Goal: Task Accomplishment & Management: Complete application form

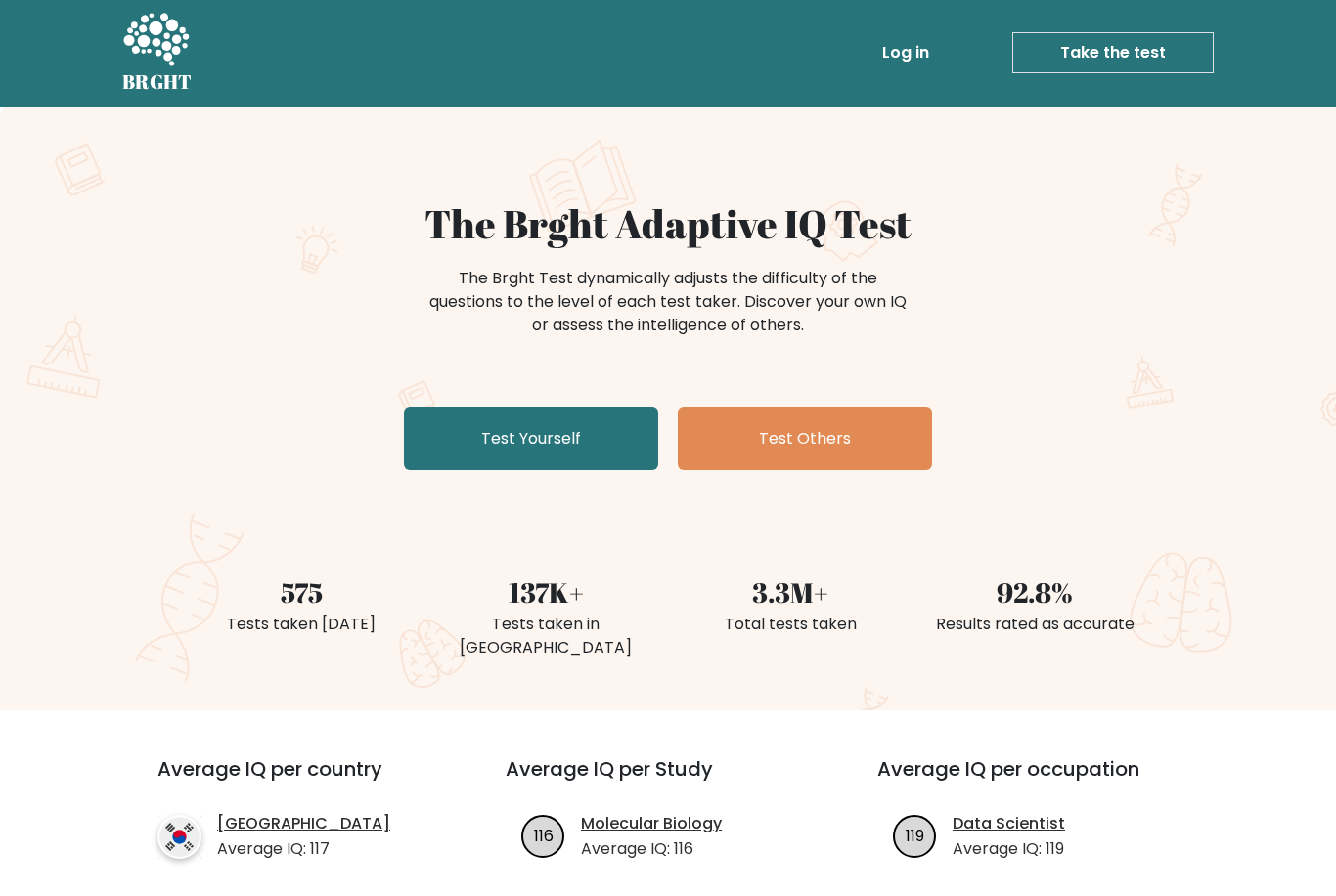
scroll to position [1, 0]
click at [571, 397] on div "The Brght Adaptive IQ Test The Brght Test dynamically adjusts the difficulty of…" at bounding box center [668, 340] width 978 height 278
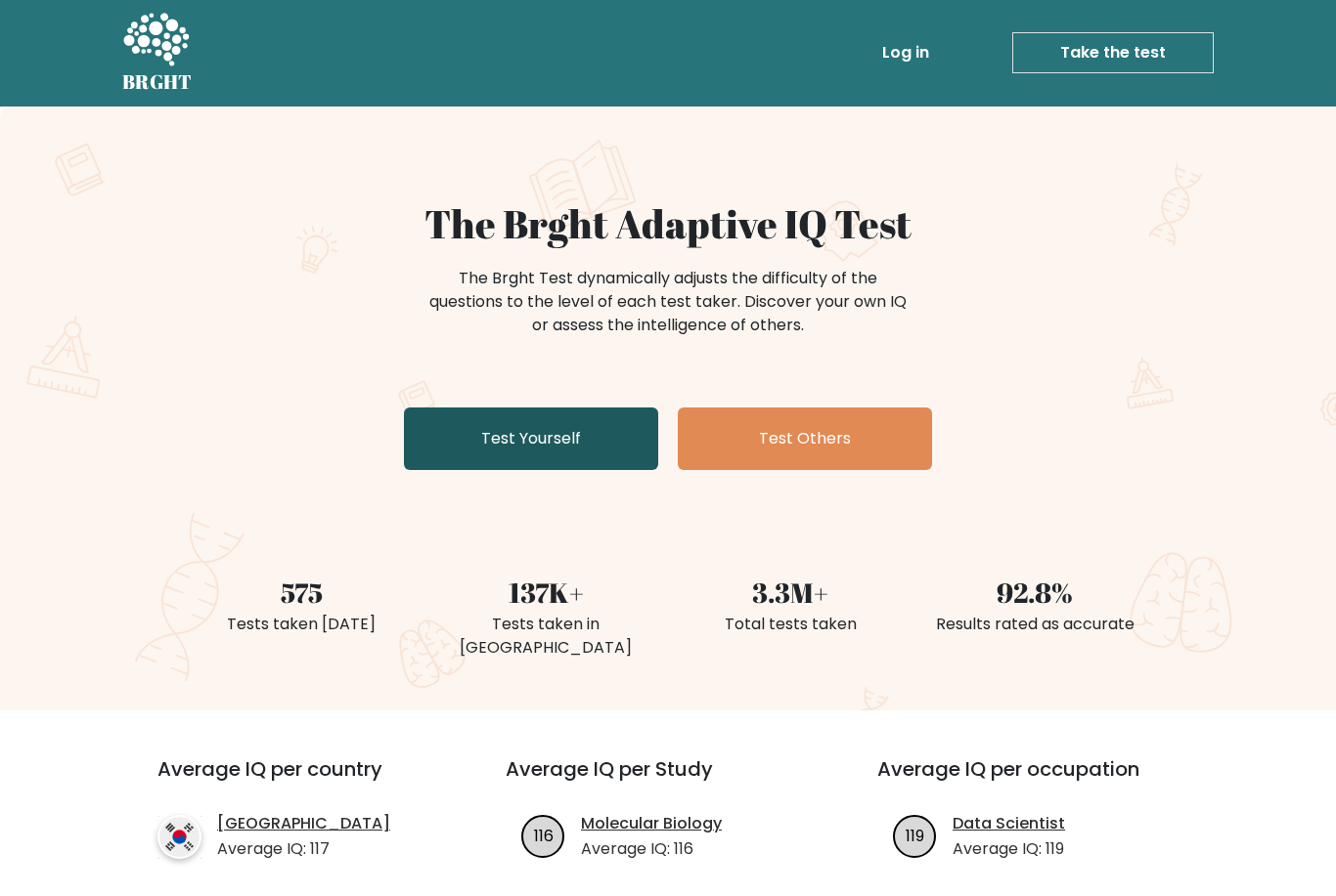
click at [572, 437] on link "Test Yourself" at bounding box center [531, 439] width 254 height 63
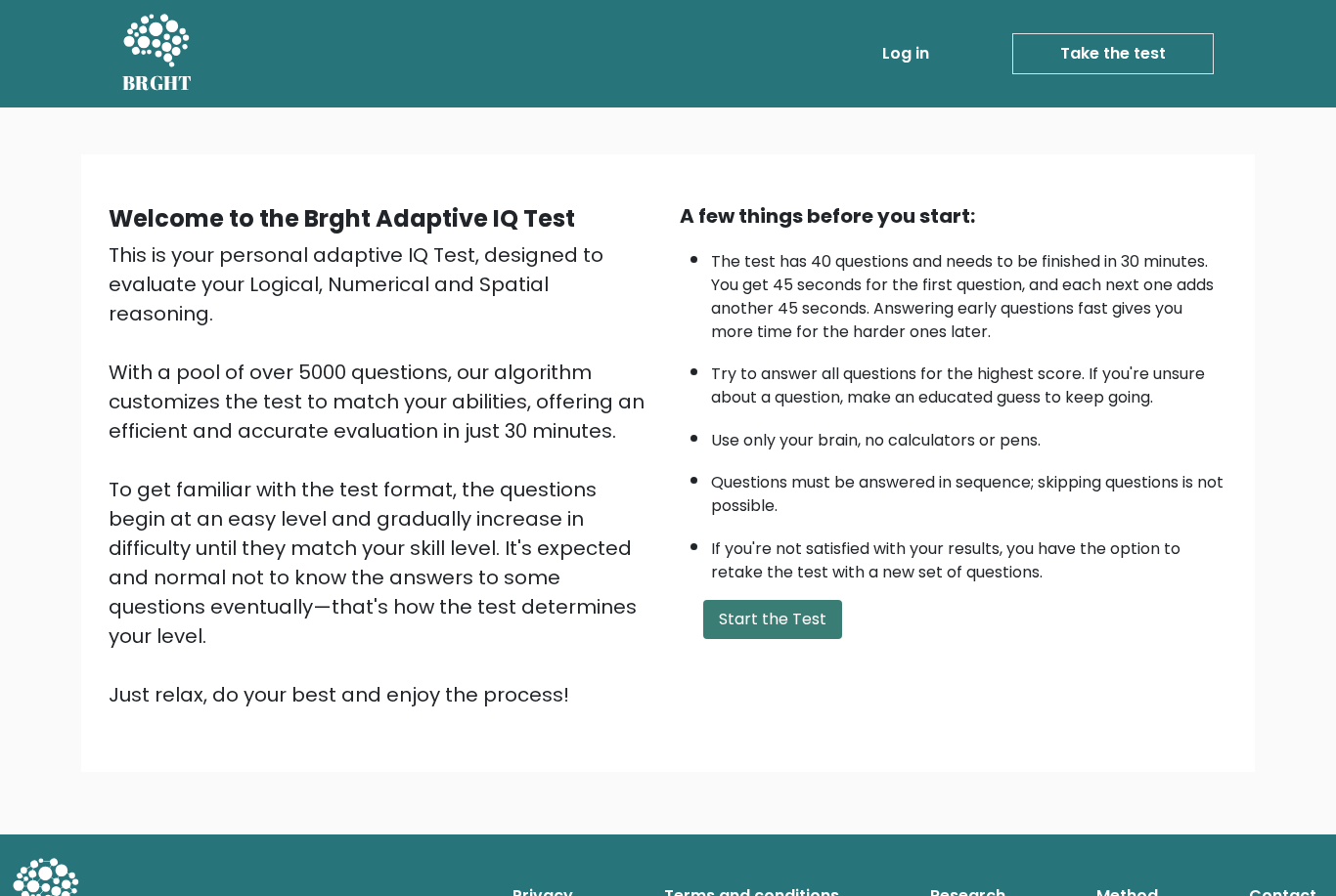
click at [751, 639] on button "Start the Test" at bounding box center [772, 619] width 139 height 39
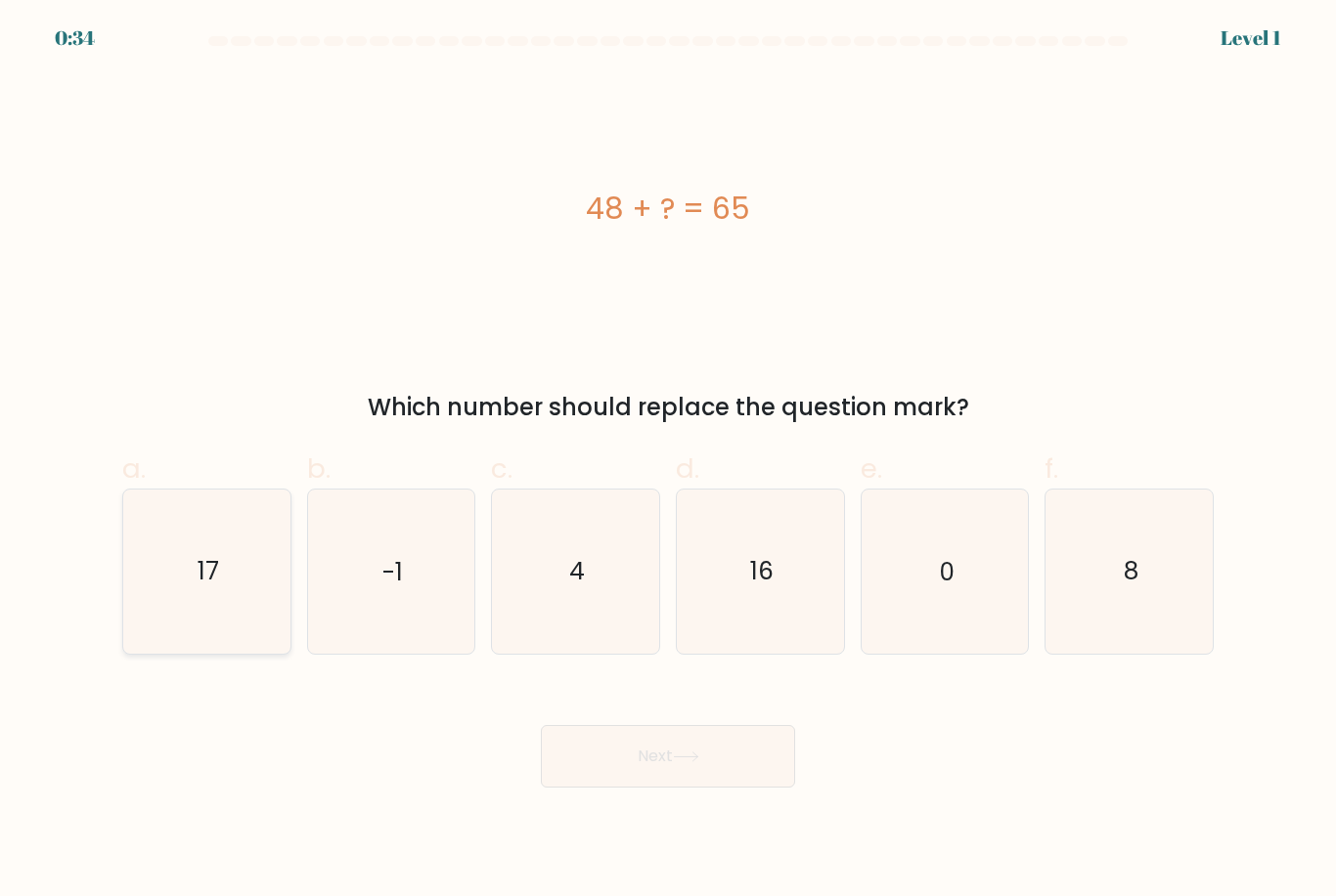
click at [219, 545] on icon "17" at bounding box center [206, 570] width 163 height 163
click at [668, 461] on input "a. 17" at bounding box center [668, 454] width 1 height 13
radio input "true"
click at [744, 773] on button "Next" at bounding box center [668, 756] width 254 height 63
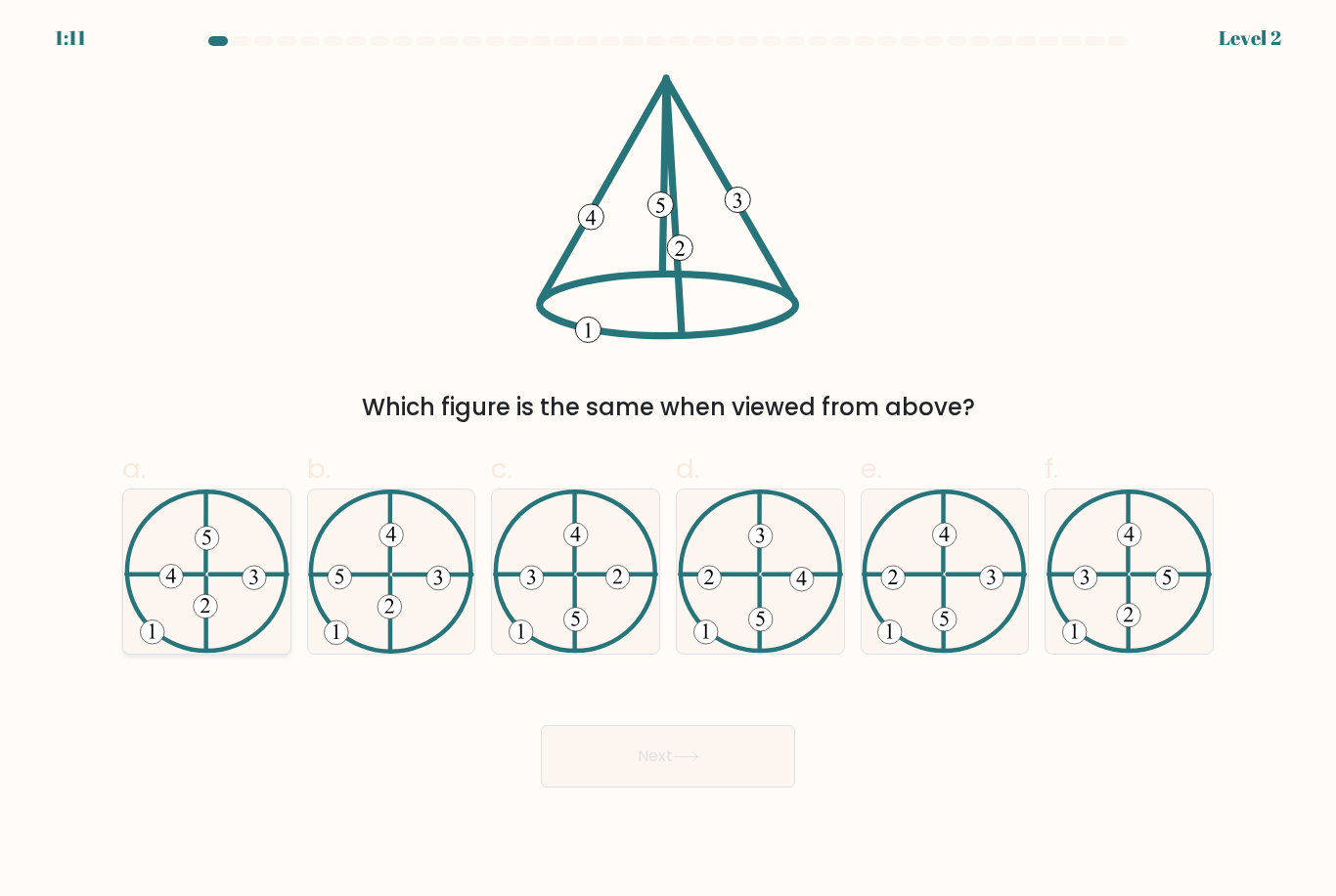
click at [229, 561] on icon at bounding box center [206, 570] width 165 height 163
click at [668, 461] on input "a." at bounding box center [668, 454] width 1 height 13
radio input "true"
click at [628, 774] on button "Next" at bounding box center [668, 756] width 254 height 63
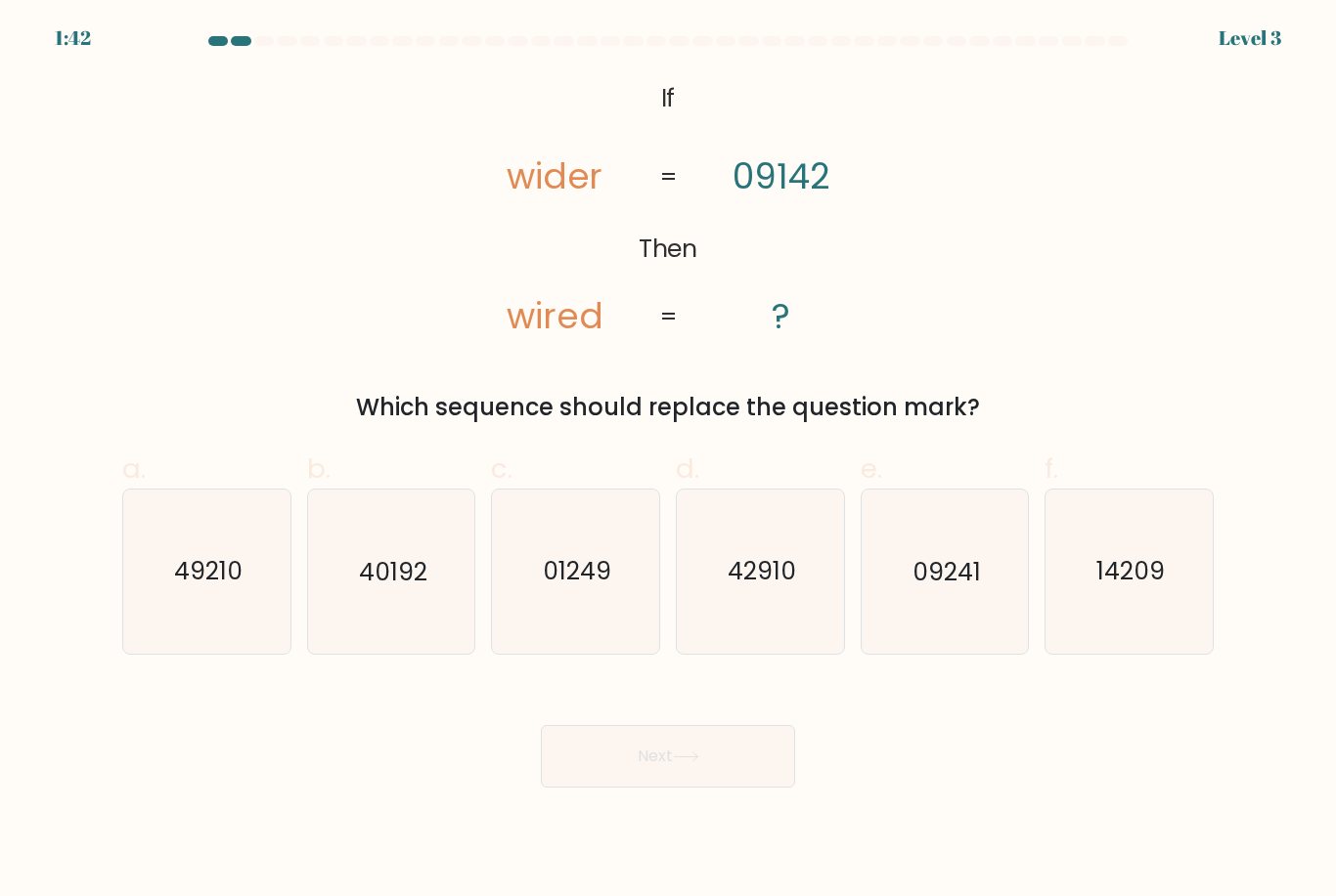
click at [191, 568] on icon "49210" at bounding box center [206, 570] width 163 height 163
click at [668, 461] on input "a. 49210" at bounding box center [668, 454] width 1 height 13
radio input "true"
click at [703, 754] on button "Next" at bounding box center [668, 756] width 254 height 63
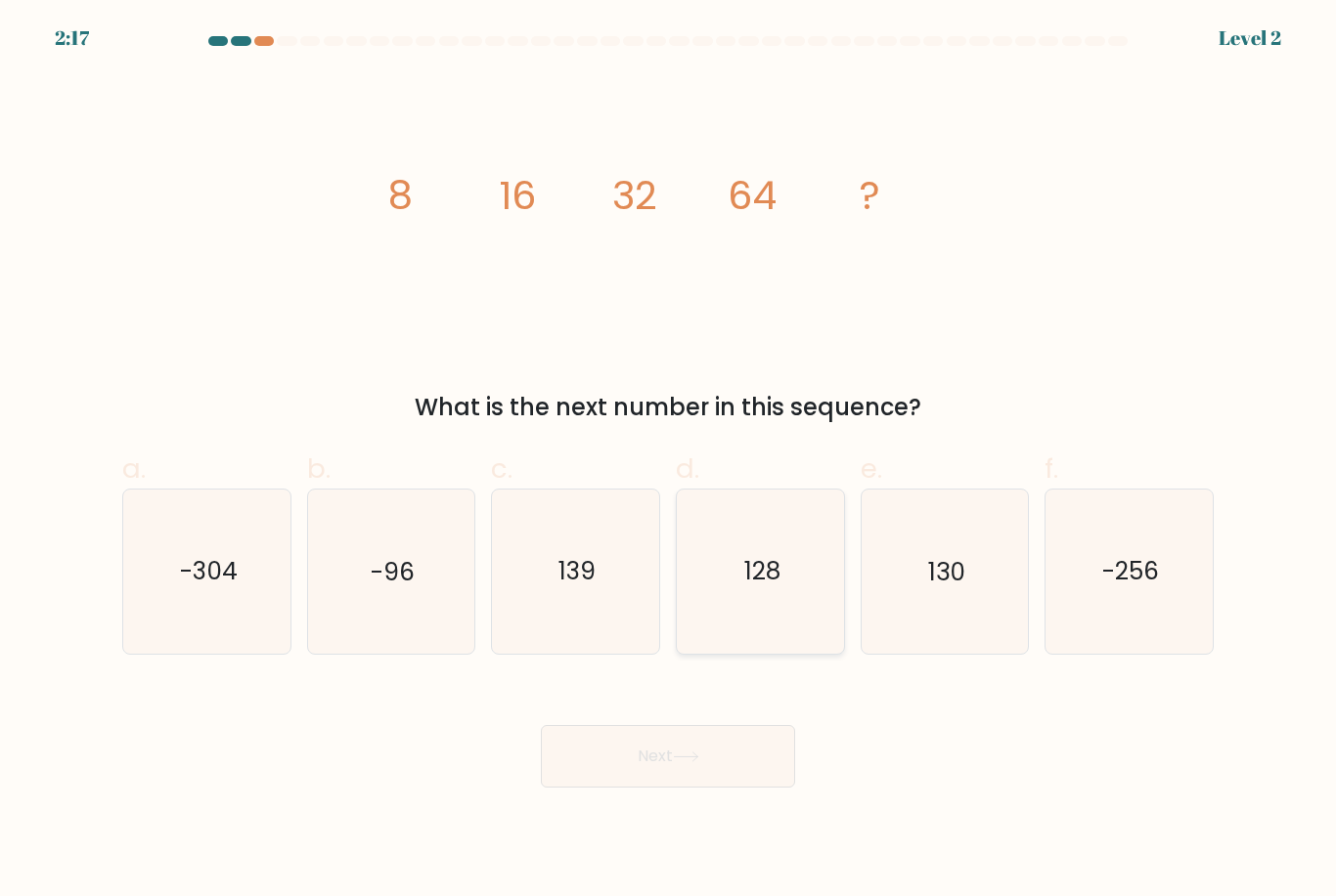
click at [752, 586] on text "128" at bounding box center [761, 572] width 36 height 34
click at [668, 461] on input "d. 128" at bounding box center [668, 454] width 1 height 13
radio input "true"
click at [747, 772] on button "Next" at bounding box center [668, 756] width 254 height 63
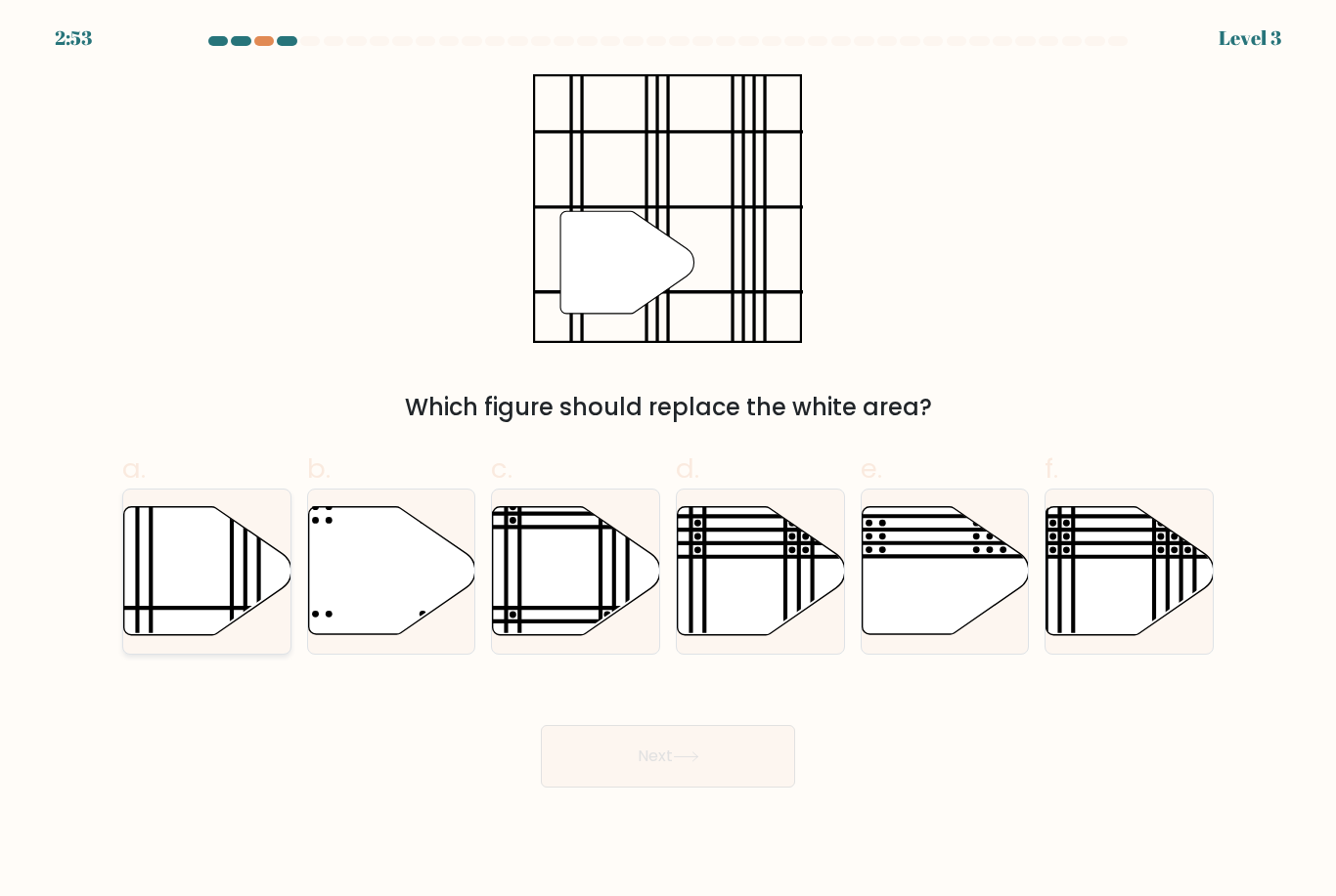
click at [183, 578] on icon at bounding box center [207, 571] width 167 height 128
click at [668, 461] on input "a." at bounding box center [668, 454] width 1 height 13
radio input "true"
click at [661, 785] on button "Next" at bounding box center [668, 756] width 254 height 63
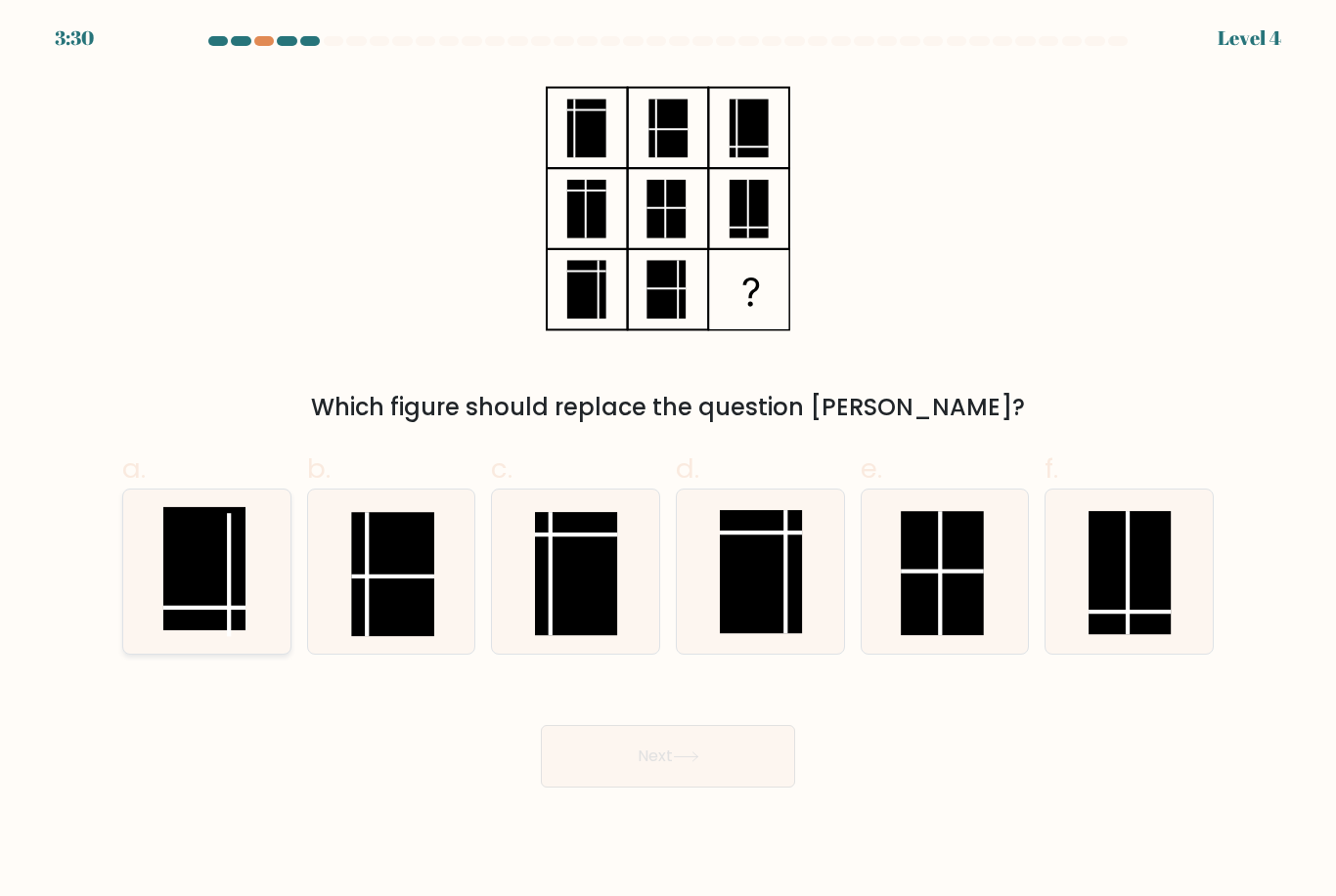
click at [207, 609] on line at bounding box center [204, 609] width 82 height 0
click at [668, 461] on input "a." at bounding box center [668, 454] width 1 height 13
radio input "true"
click at [759, 785] on button "Next" at bounding box center [668, 756] width 254 height 63
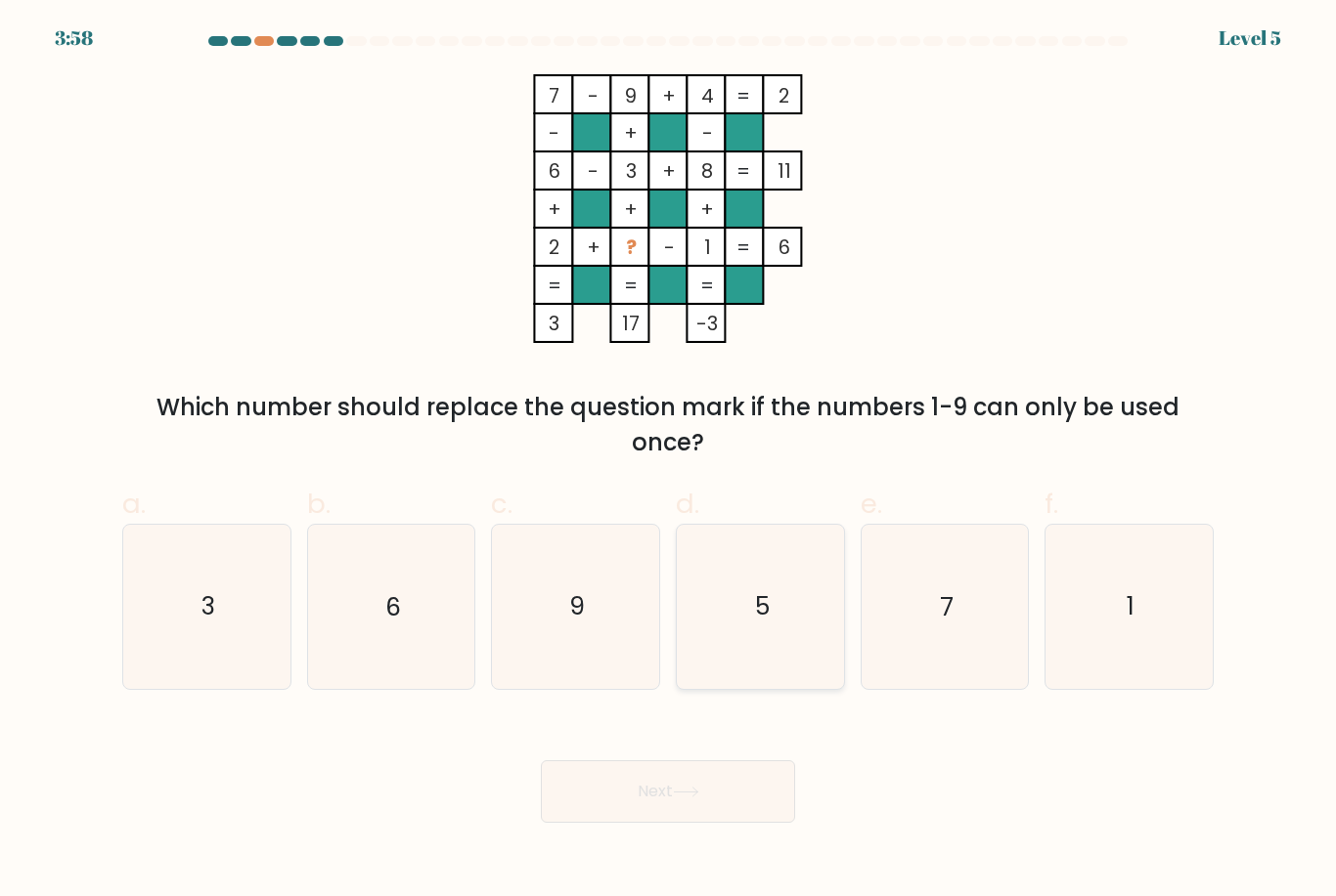
click at [691, 624] on icon "5" at bounding box center [759, 606] width 163 height 163
click at [668, 461] on input "d. 5" at bounding box center [668, 454] width 1 height 13
radio input "true"
click at [611, 799] on button "Next" at bounding box center [668, 791] width 254 height 63
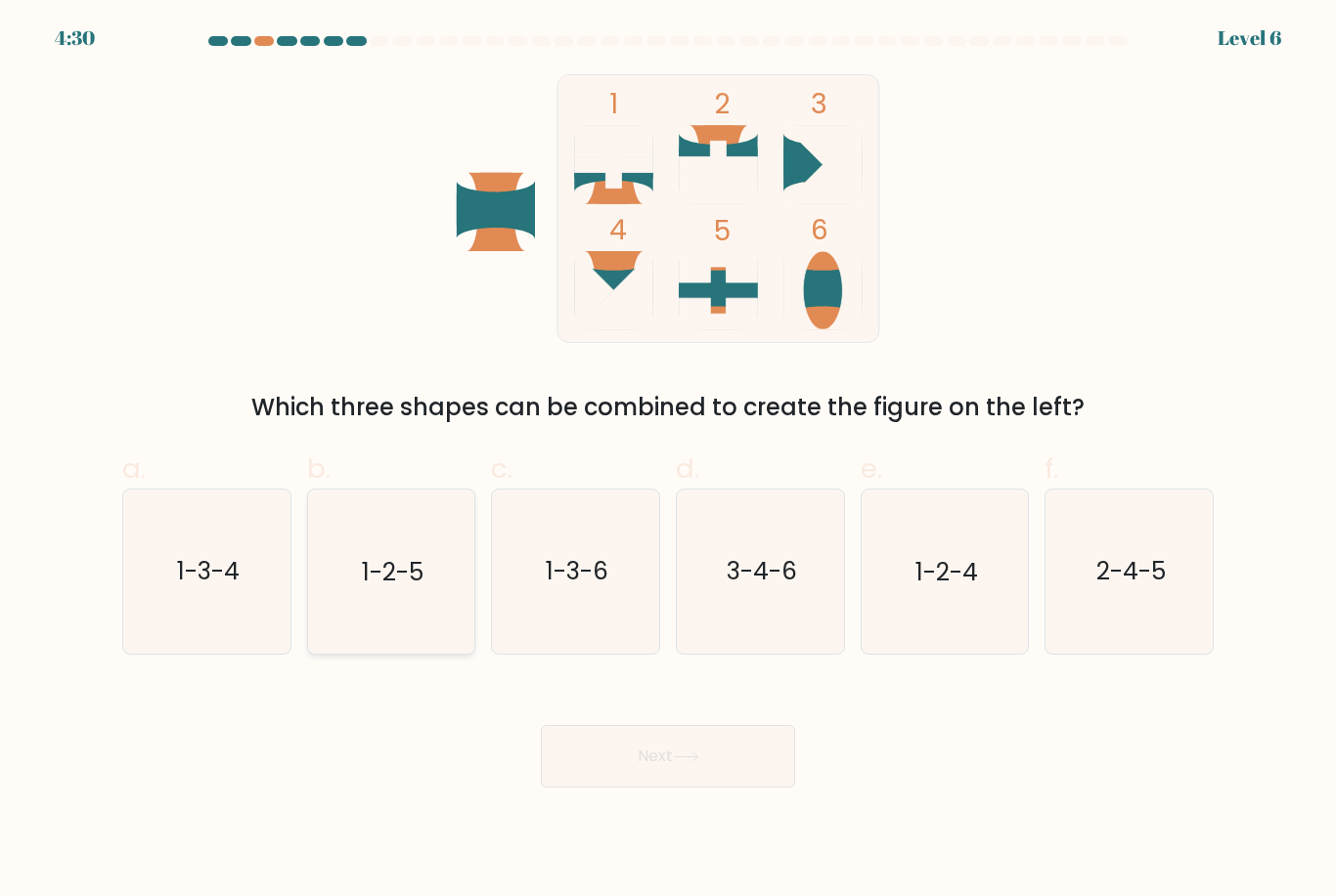
click at [417, 619] on icon "1-2-5" at bounding box center [390, 570] width 163 height 163
click at [668, 461] on input "b. 1-2-5" at bounding box center [668, 454] width 1 height 13
radio input "true"
click at [699, 781] on button "Next" at bounding box center [668, 756] width 254 height 63
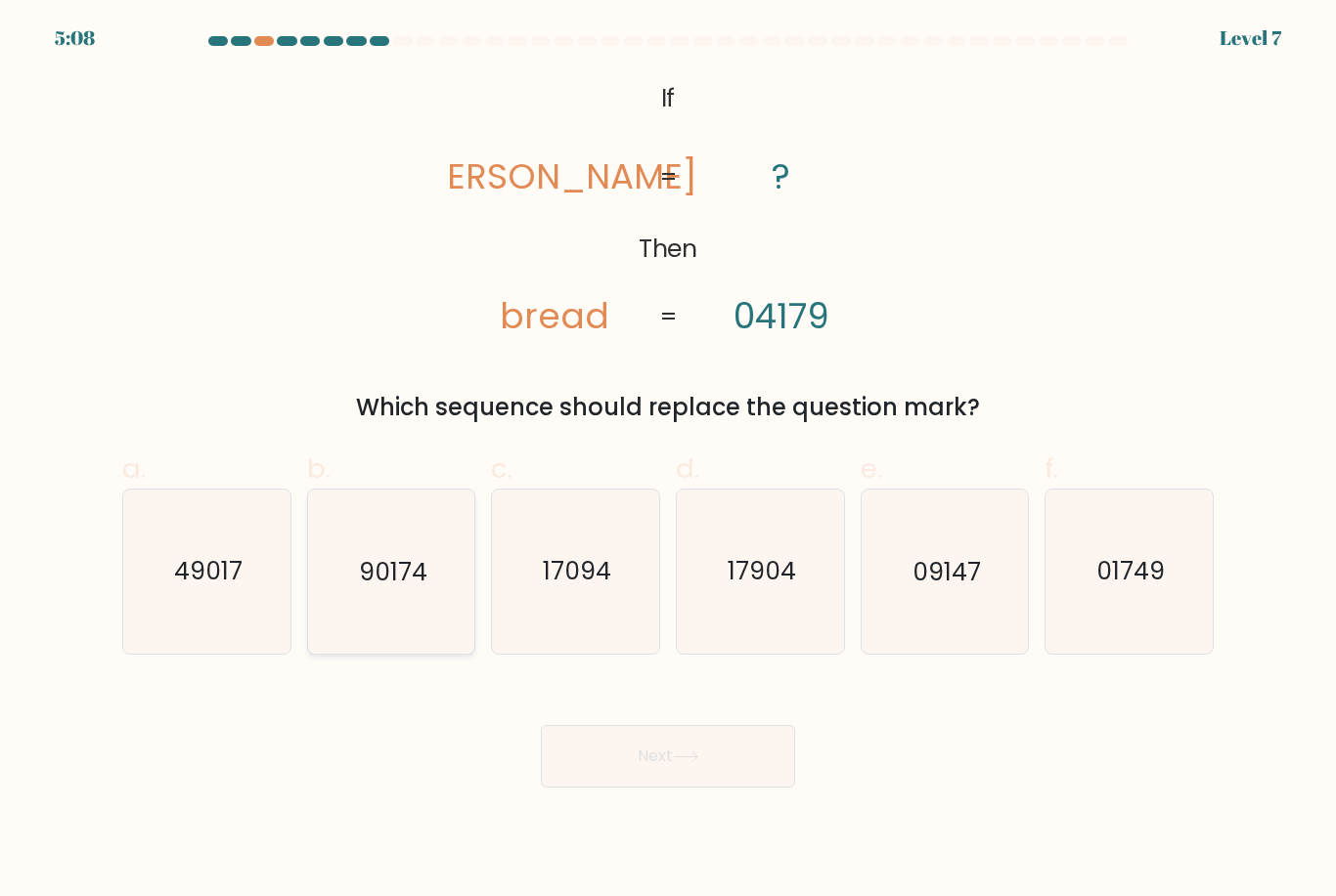
click at [356, 565] on icon "90174" at bounding box center [390, 570] width 163 height 163
click at [668, 461] on input "b. 90174" at bounding box center [668, 454] width 1 height 13
radio input "true"
click at [1126, 620] on icon "01749" at bounding box center [1128, 570] width 163 height 163
click at [668, 461] on input "f. 01749" at bounding box center [668, 454] width 1 height 13
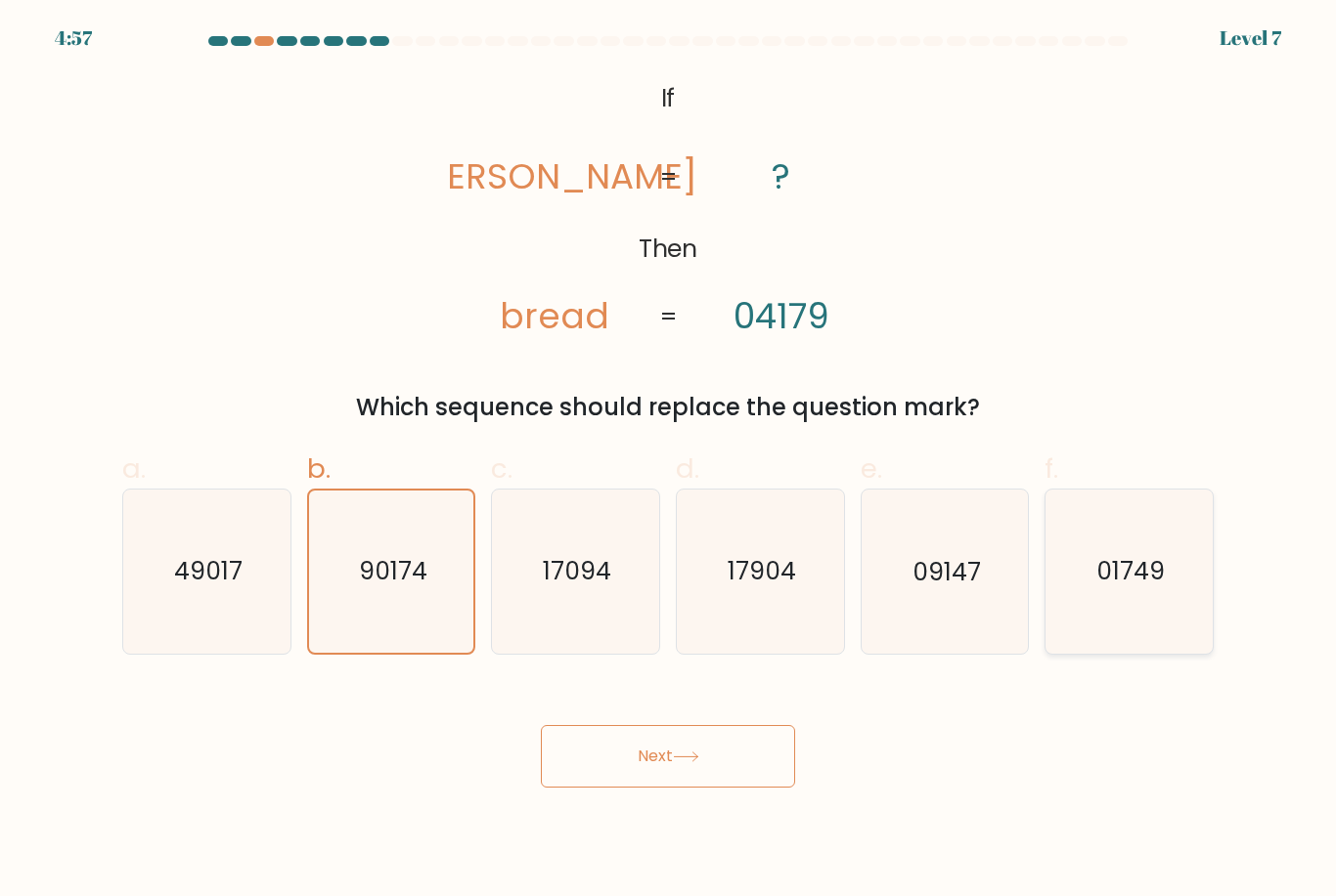
radio input "true"
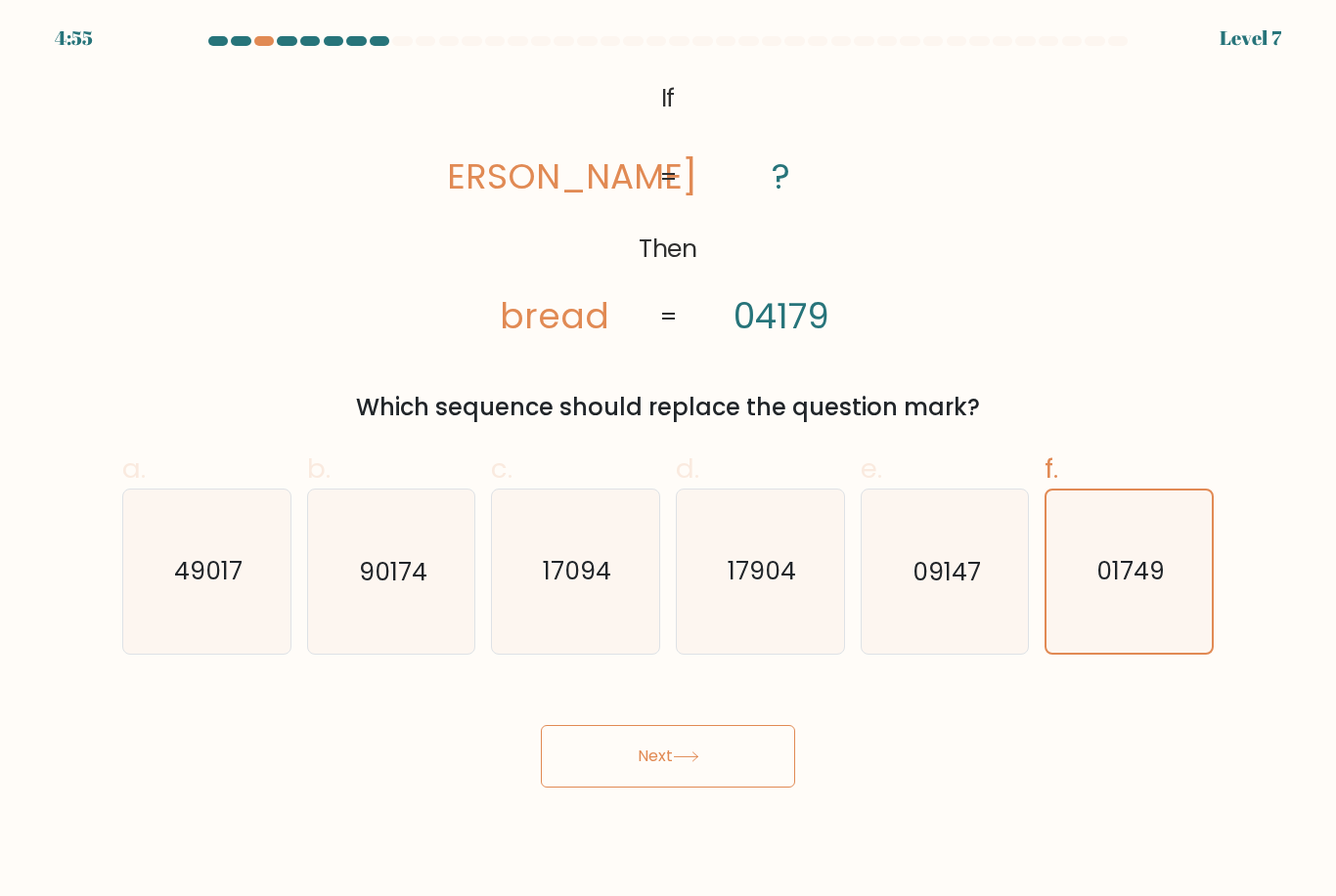
click at [671, 785] on button "Next" at bounding box center [668, 756] width 254 height 63
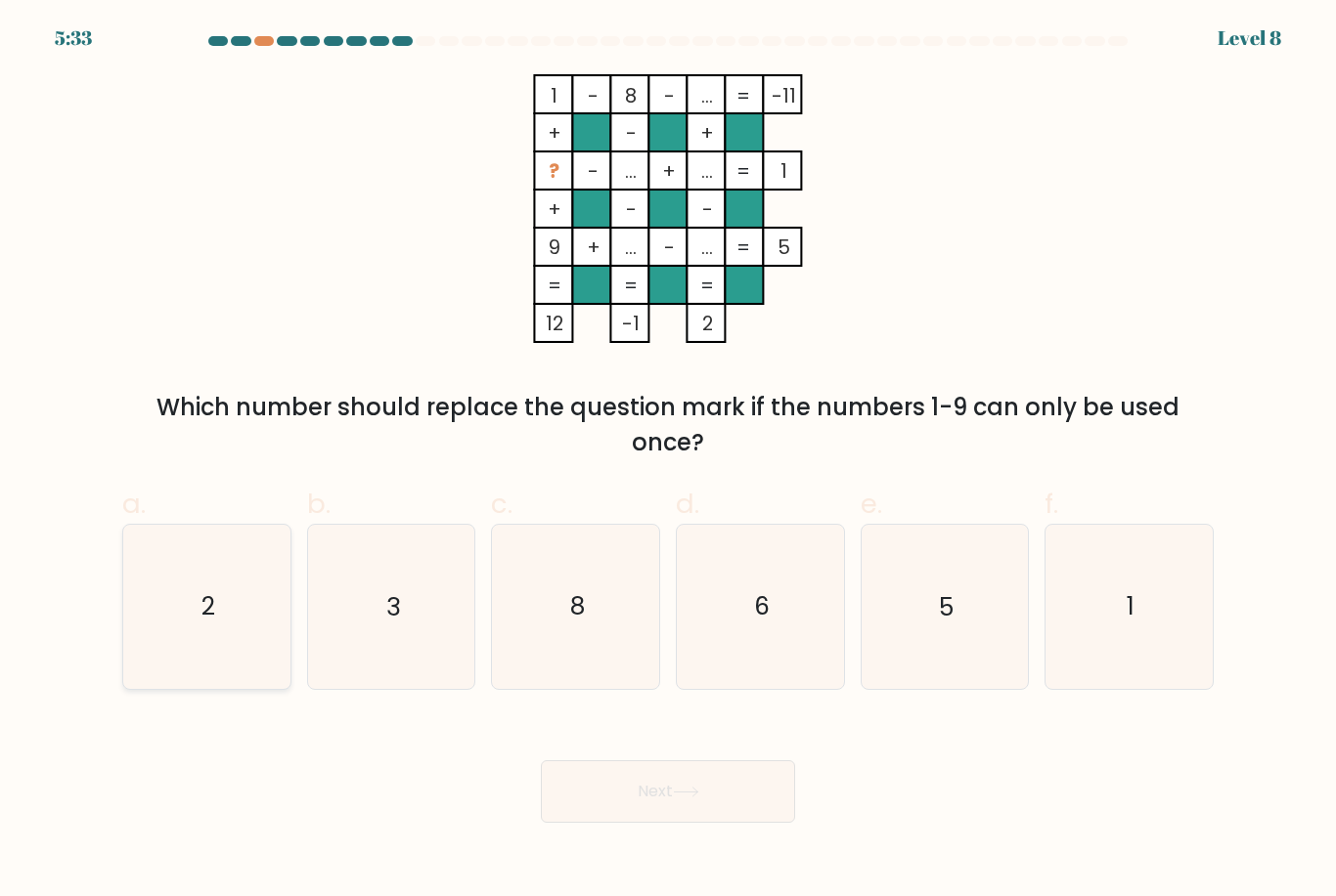
click at [207, 688] on icon "2" at bounding box center [206, 606] width 163 height 163
click at [668, 461] on input "a. 2" at bounding box center [668, 454] width 1 height 13
radio input "true"
click at [636, 811] on button "Next" at bounding box center [668, 791] width 254 height 63
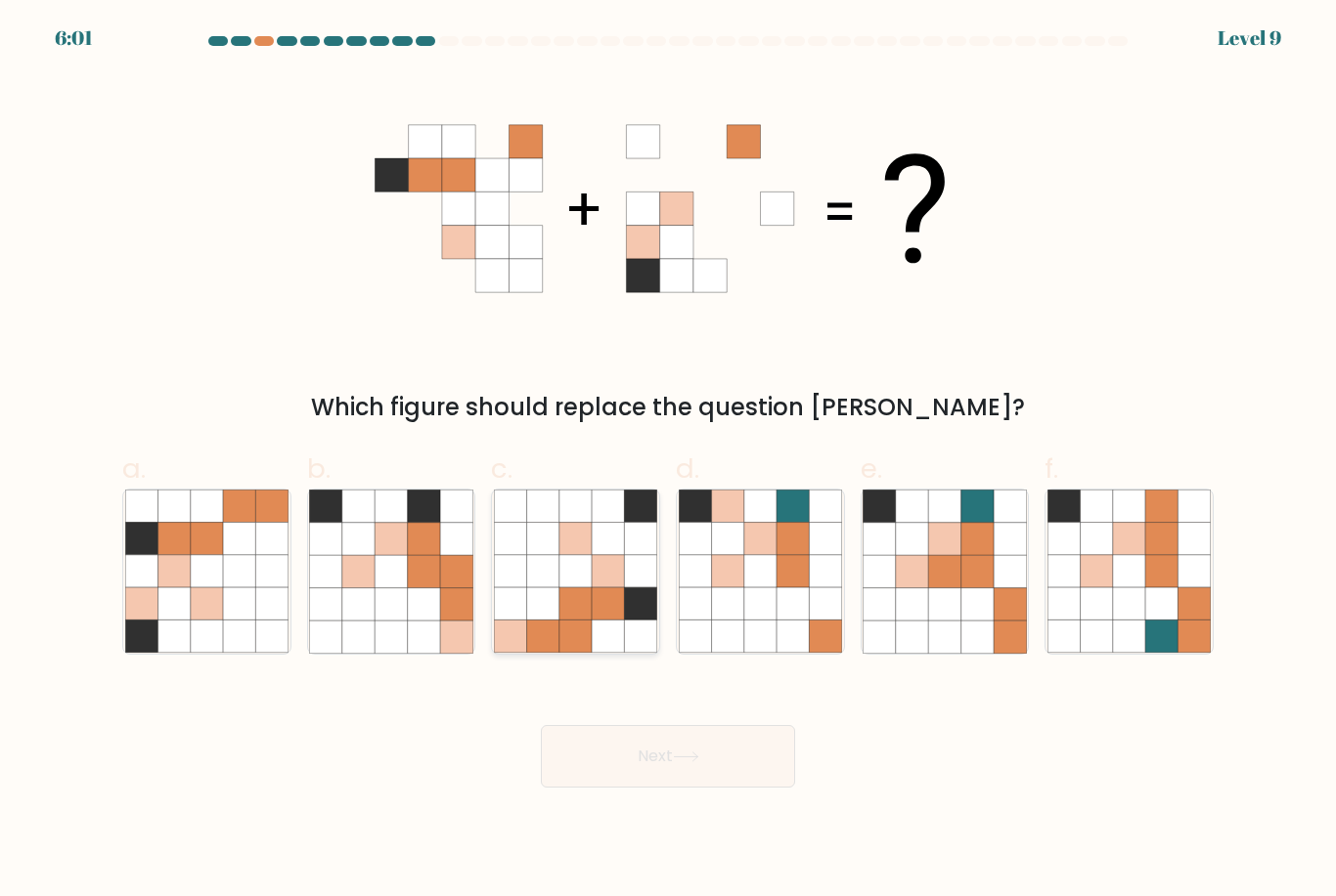
click at [613, 642] on icon at bounding box center [608, 636] width 32 height 32
click at [668, 461] on input "c." at bounding box center [668, 454] width 1 height 13
radio input "true"
click at [664, 755] on button "Next" at bounding box center [668, 756] width 254 height 63
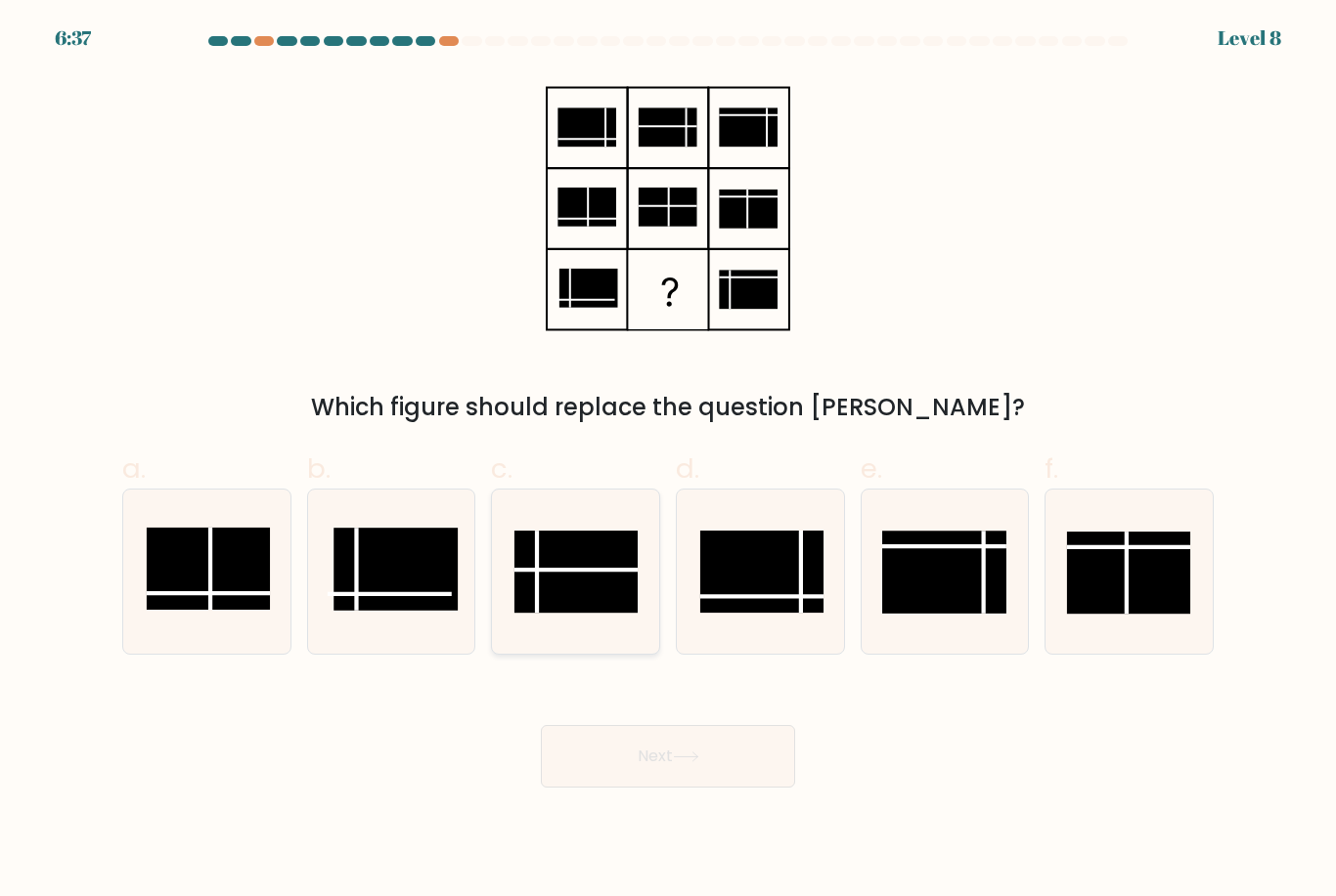
click at [601, 614] on rect at bounding box center [576, 572] width 123 height 82
click at [668, 461] on input "c." at bounding box center [668, 454] width 1 height 13
radio input "true"
click at [646, 771] on button "Next" at bounding box center [668, 756] width 254 height 63
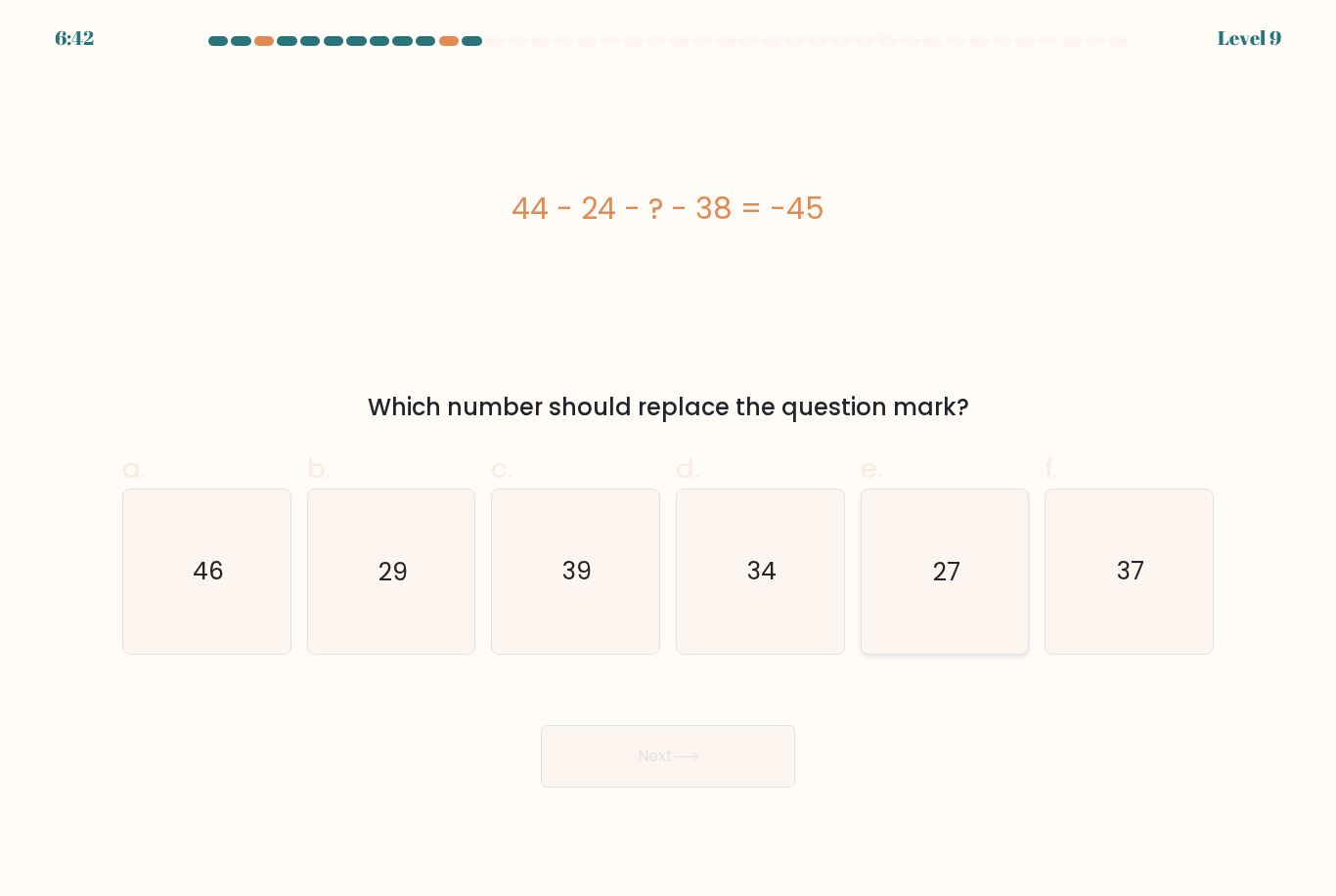
click at [957, 530] on icon "27" at bounding box center [943, 570] width 163 height 163
click at [668, 461] on input "e. 27" at bounding box center [668, 454] width 1 height 13
radio input "true"
click at [649, 788] on button "Next" at bounding box center [668, 756] width 254 height 63
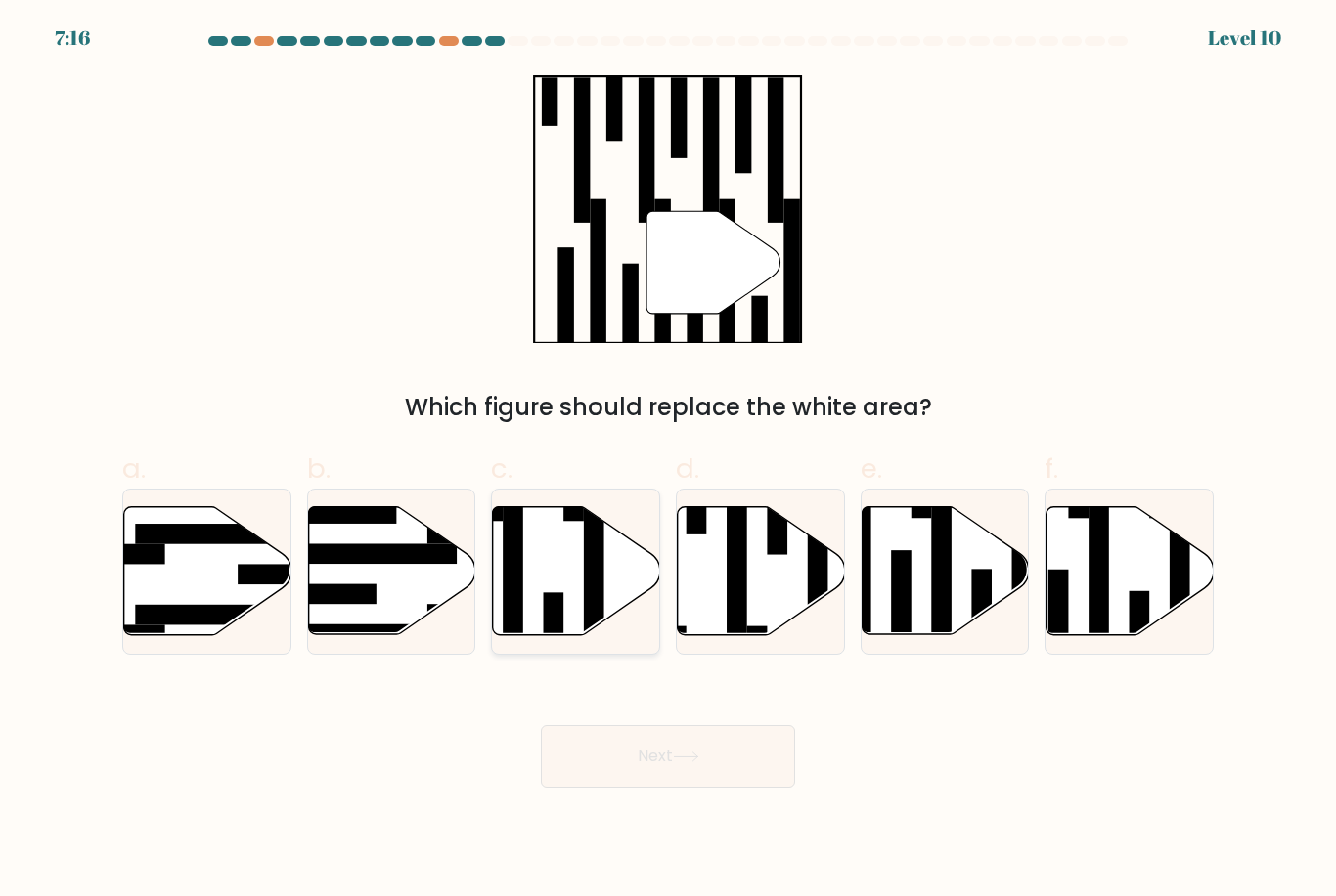
click at [579, 625] on icon at bounding box center [576, 571] width 167 height 128
click at [668, 461] on input "c." at bounding box center [668, 454] width 1 height 13
radio input "true"
click at [695, 764] on button "Next" at bounding box center [668, 756] width 254 height 63
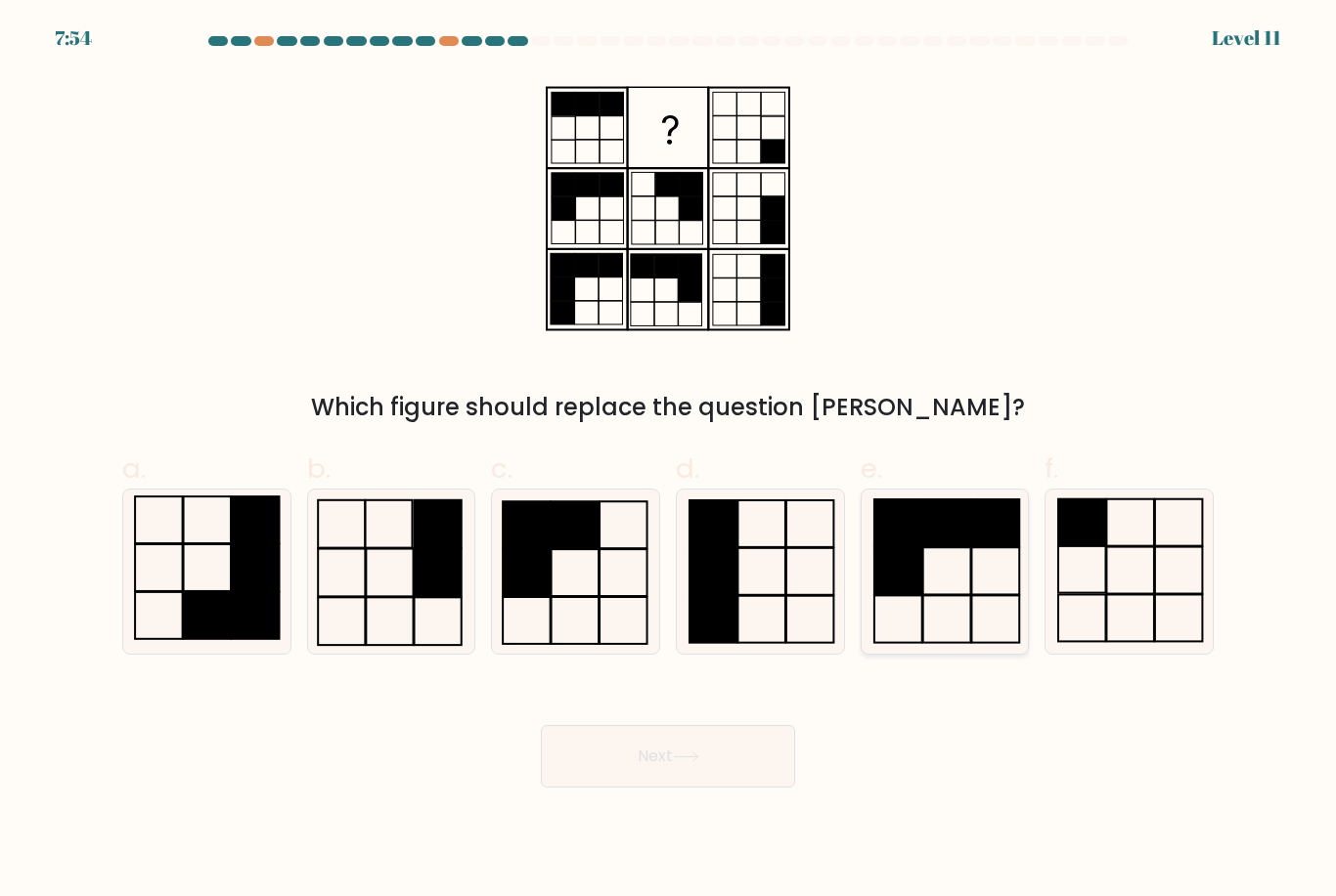
click at [926, 594] on icon at bounding box center [943, 570] width 163 height 163
click at [668, 461] on input "e." at bounding box center [668, 454] width 1 height 13
radio input "true"
click at [207, 553] on icon at bounding box center [206, 570] width 163 height 163
click at [668, 461] on input "a." at bounding box center [668, 454] width 1 height 13
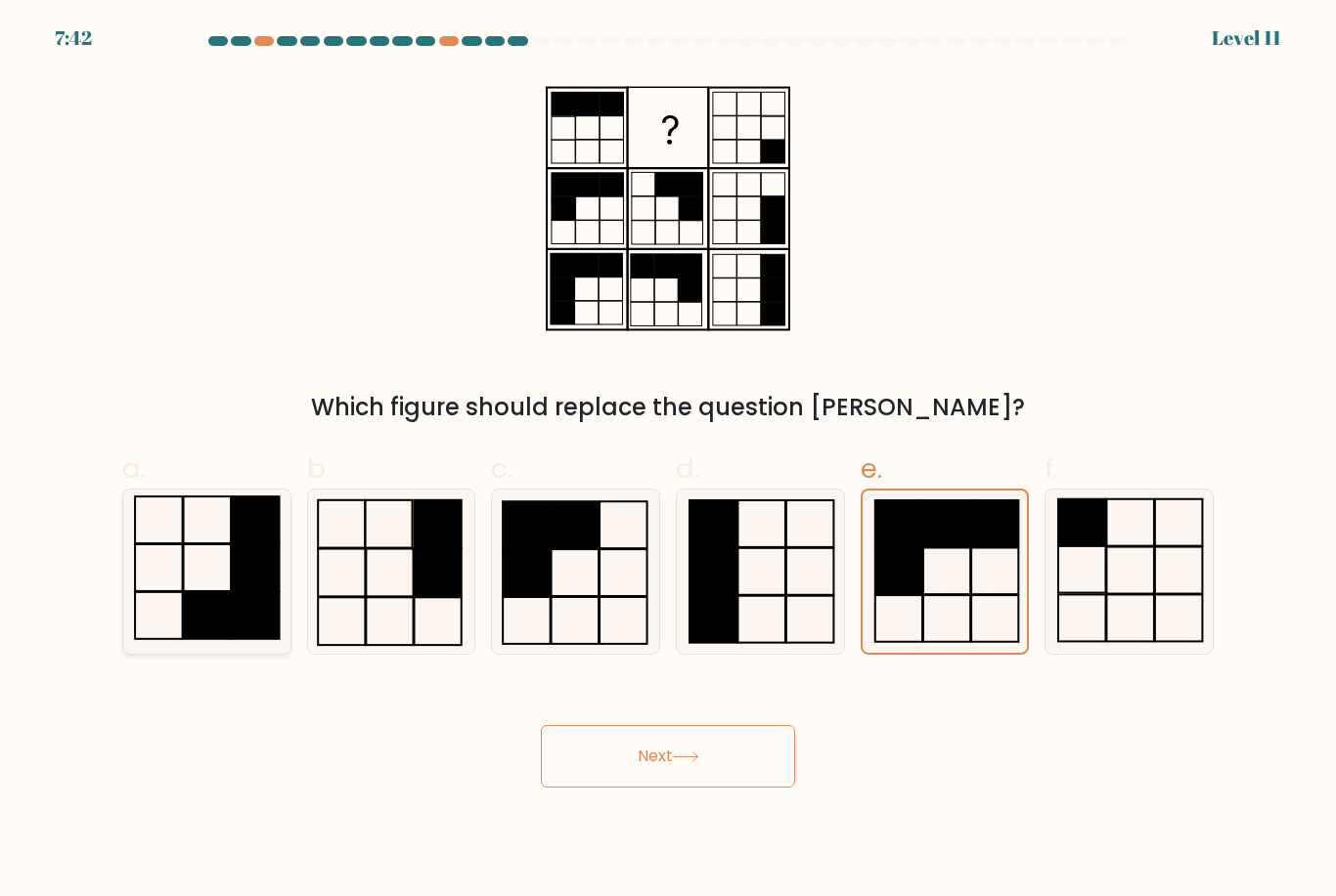
radio input "true"
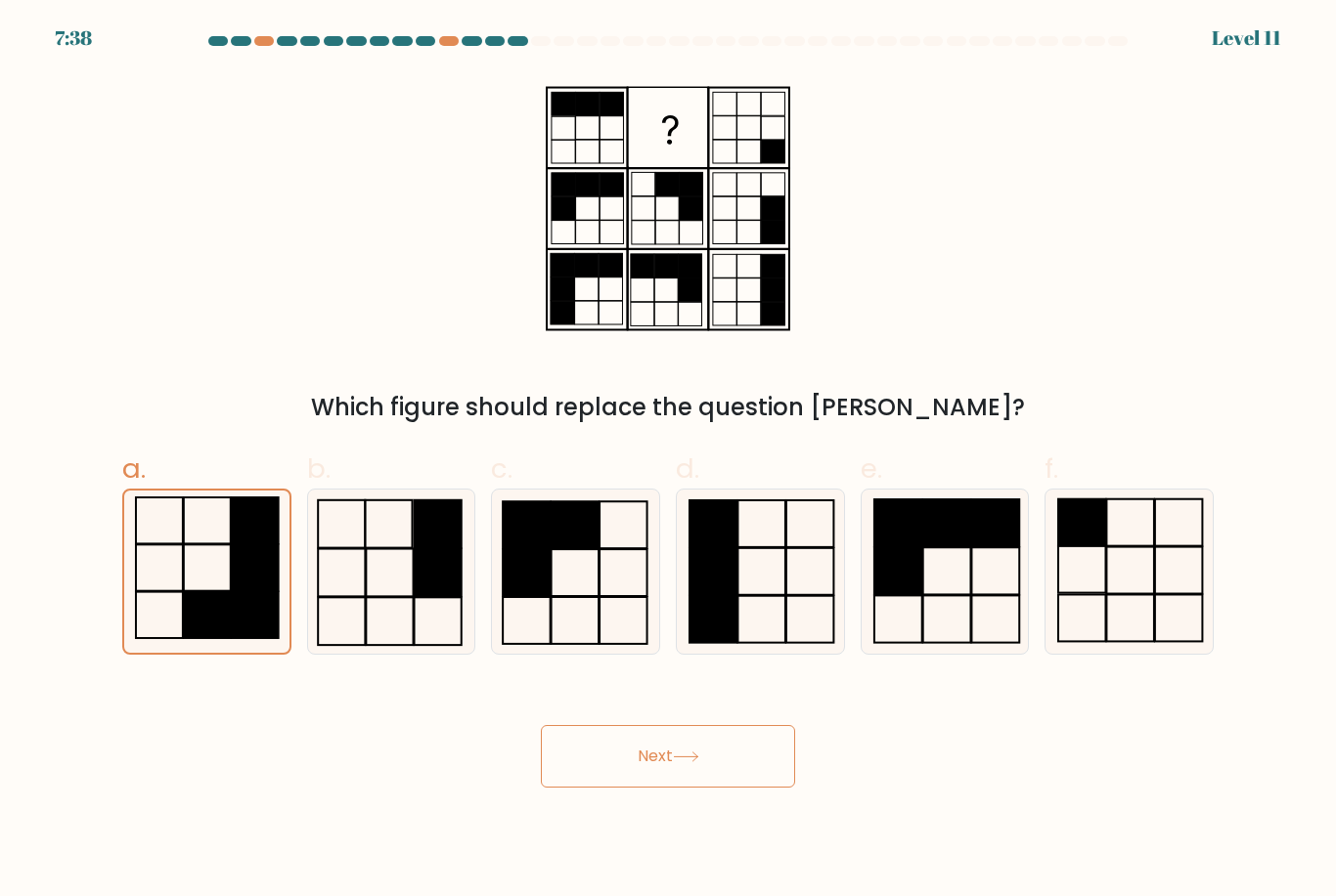
click at [616, 779] on button "Next" at bounding box center [668, 756] width 254 height 63
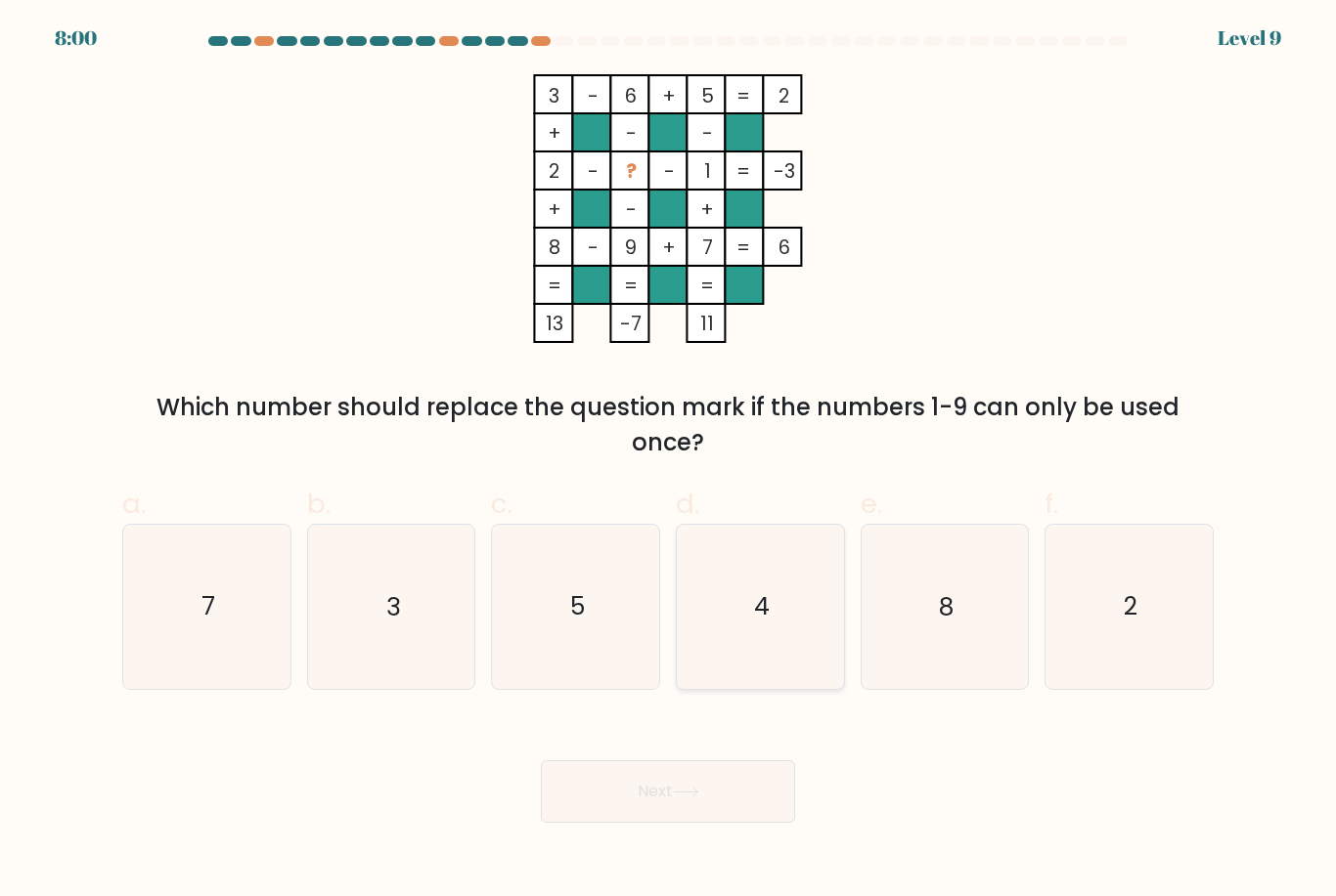
click at [808, 632] on icon "4" at bounding box center [759, 606] width 163 height 163
click at [668, 461] on input "d. 4" at bounding box center [668, 454] width 1 height 13
radio input "true"
click at [639, 802] on button "Next" at bounding box center [668, 791] width 254 height 63
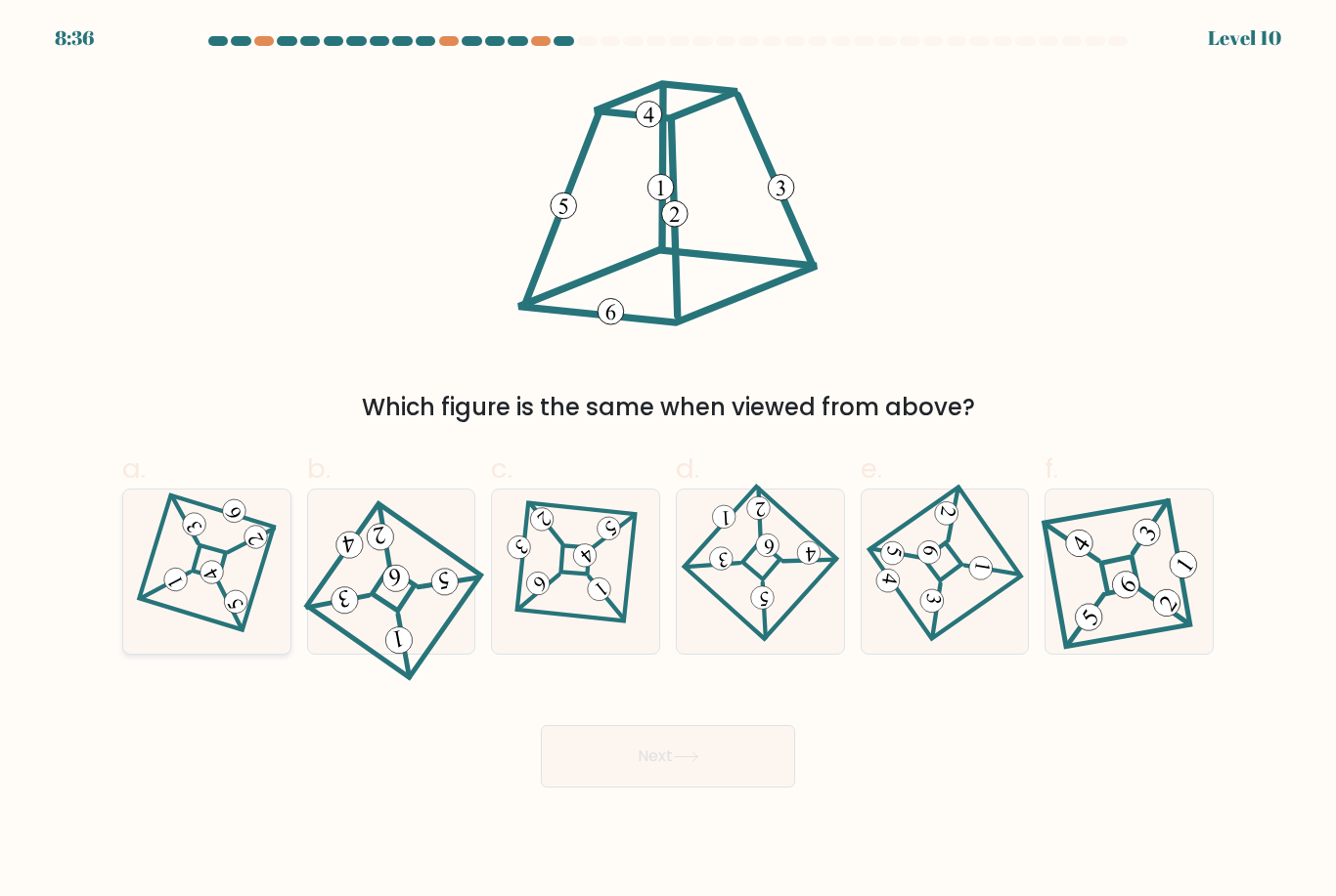
click at [190, 637] on icon at bounding box center [208, 571] width 114 height 131
click at [668, 461] on input "a." at bounding box center [668, 454] width 1 height 13
radio input "true"
click at [706, 810] on body "8:35 Level 10" at bounding box center [668, 448] width 1336 height 896
click at [699, 762] on icon at bounding box center [685, 757] width 26 height 11
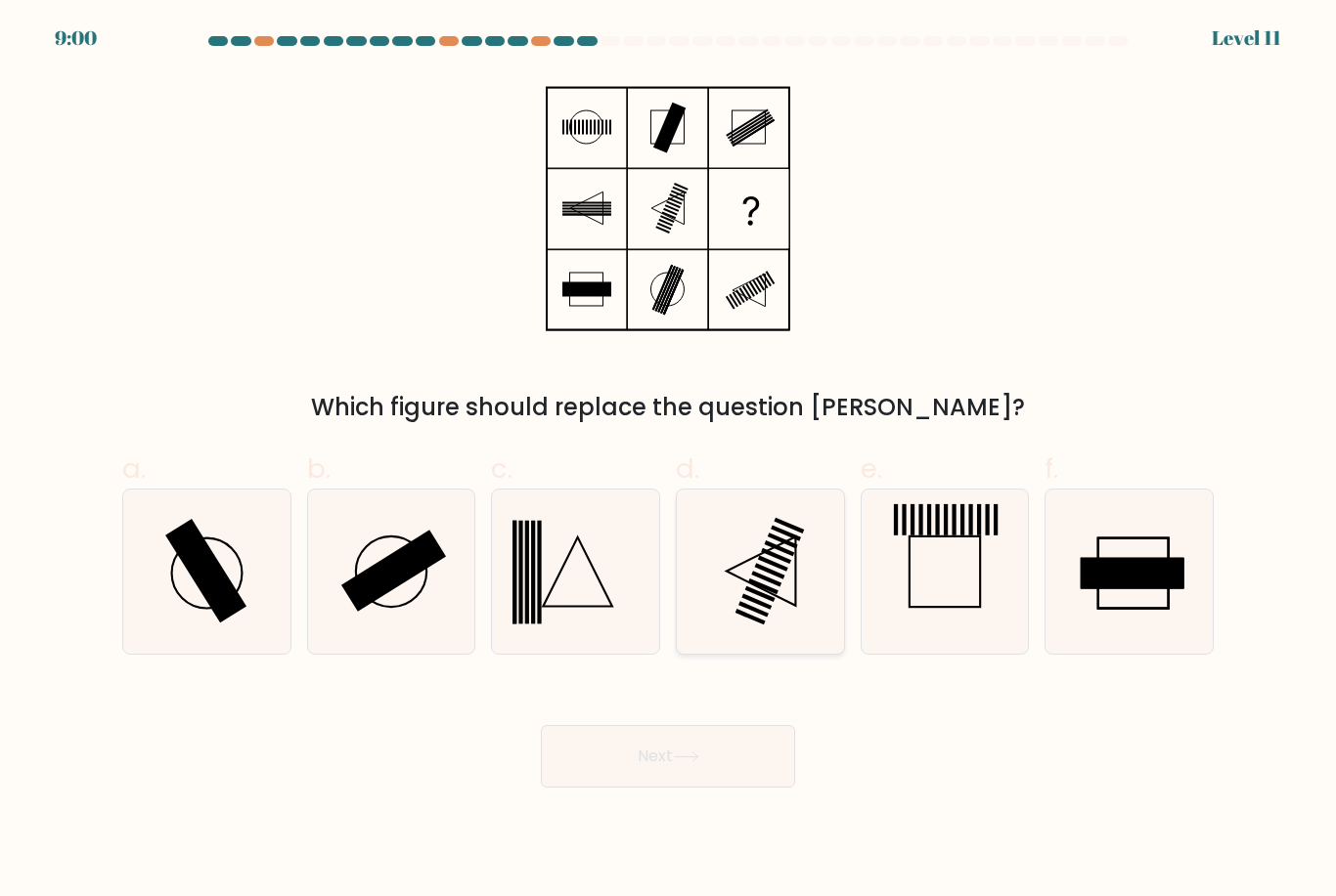
click at [771, 597] on icon at bounding box center [759, 570] width 163 height 163
click at [668, 461] on input "d." at bounding box center [668, 454] width 1 height 13
radio input "true"
click at [604, 593] on icon at bounding box center [575, 570] width 163 height 163
click at [668, 461] on input "c." at bounding box center [668, 454] width 1 height 13
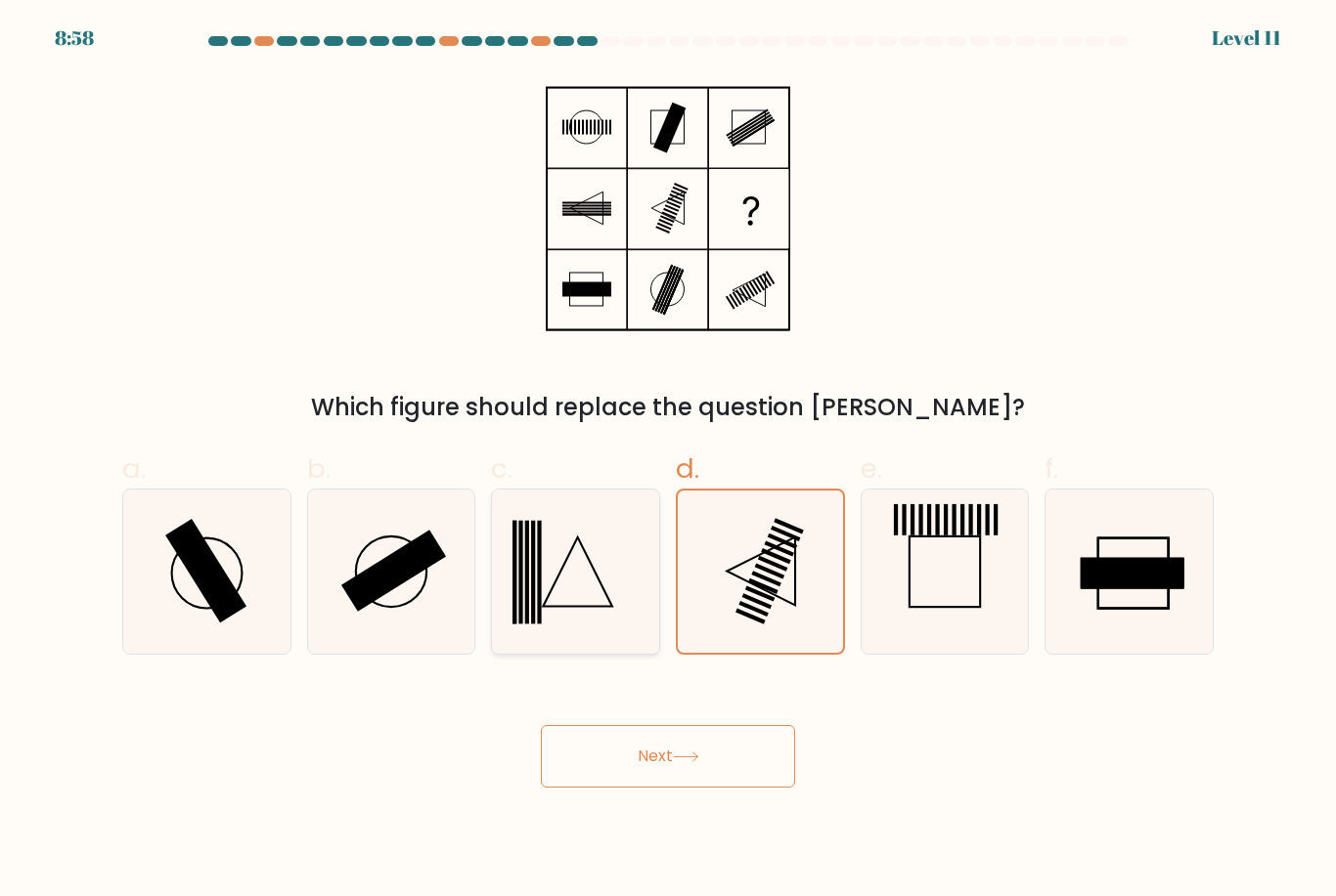
radio input "true"
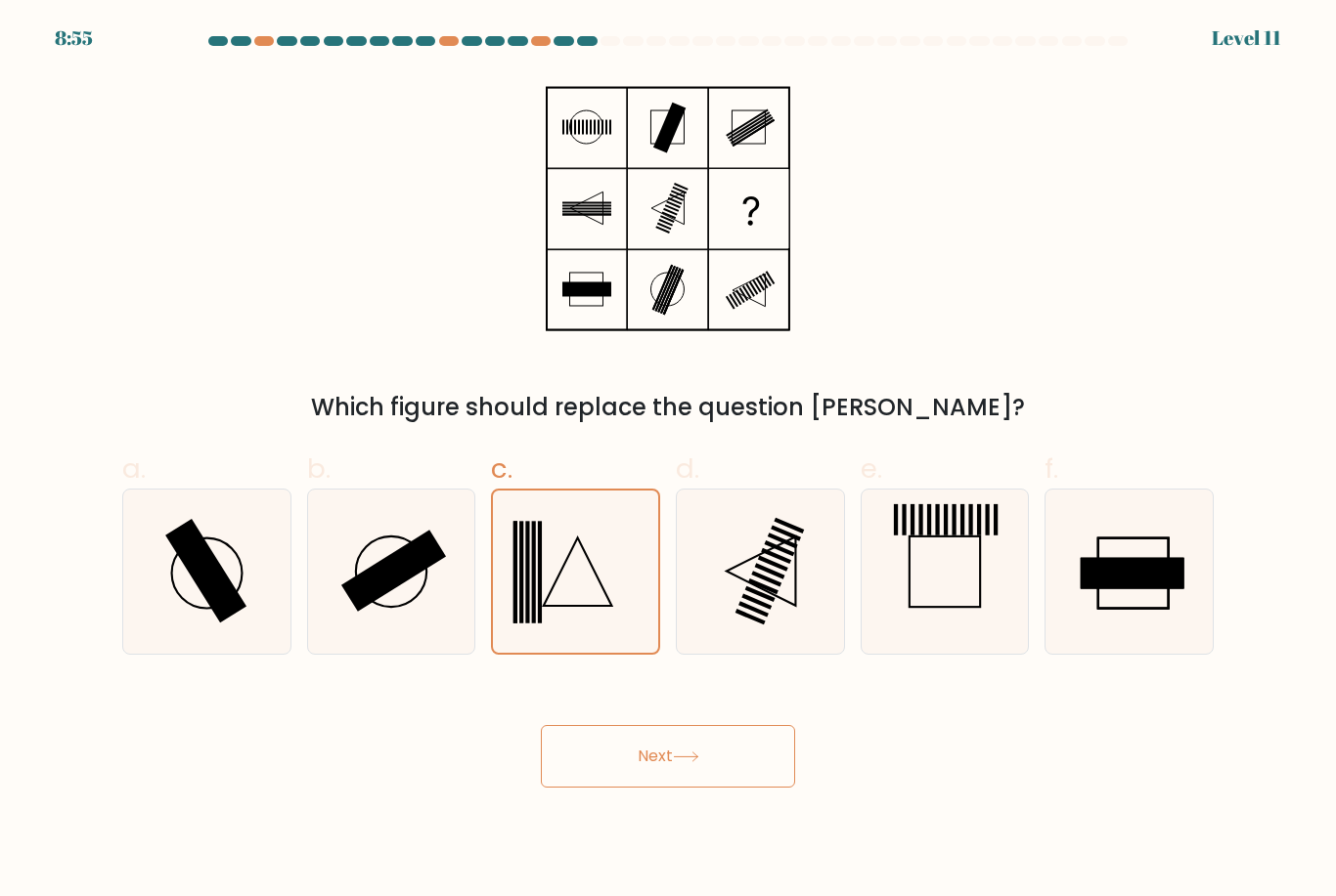
click at [650, 758] on button "Next" at bounding box center [668, 756] width 254 height 63
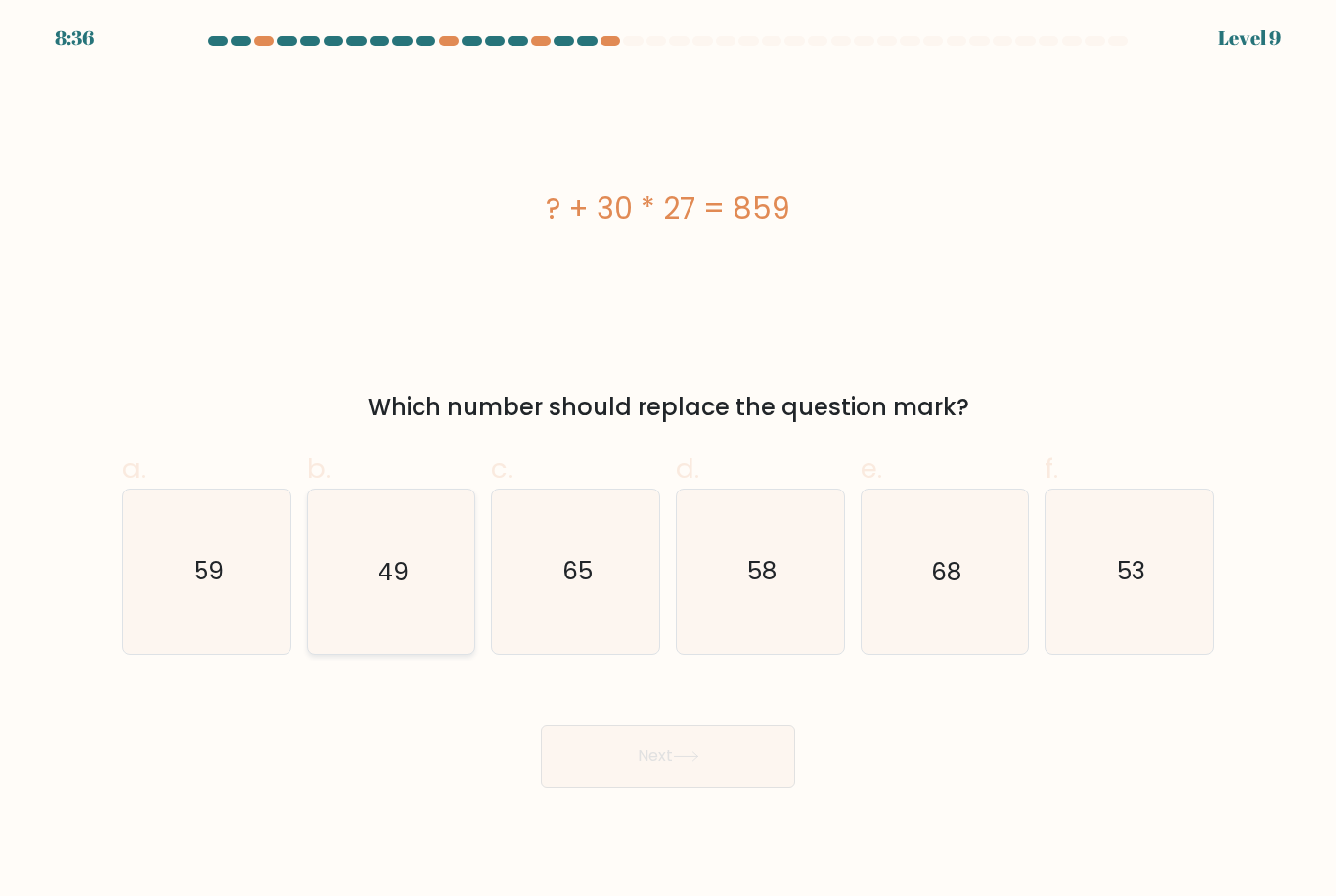
click at [351, 509] on icon "49" at bounding box center [390, 570] width 163 height 163
click at [668, 461] on input "b. 49" at bounding box center [668, 454] width 1 height 13
radio input "true"
click at [758, 788] on button "Next" at bounding box center [668, 756] width 254 height 63
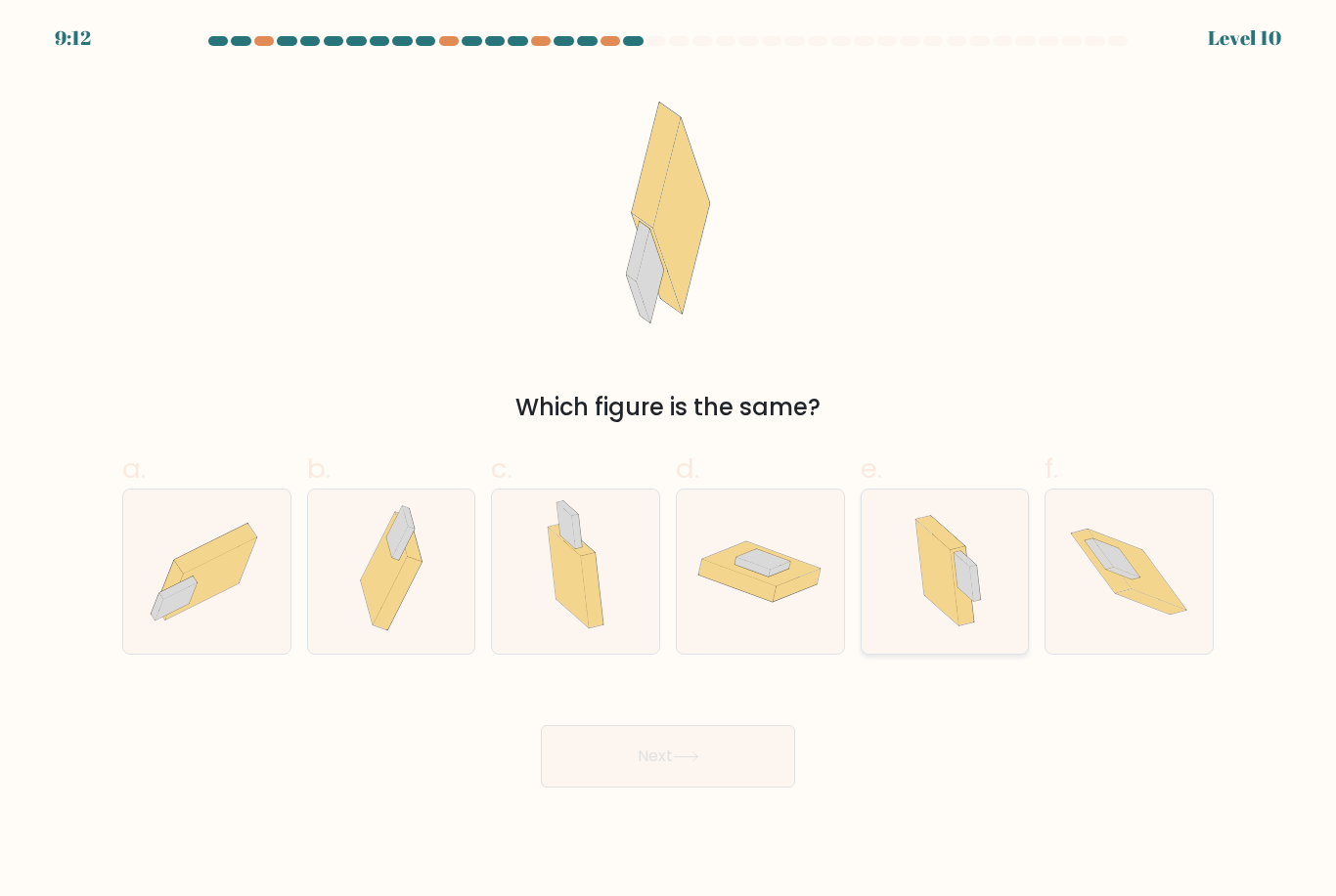
click at [994, 636] on icon at bounding box center [944, 570] width 99 height 163
click at [668, 461] on input "e." at bounding box center [668, 454] width 1 height 13
radio input "true"
click at [684, 782] on button "Next" at bounding box center [668, 756] width 254 height 63
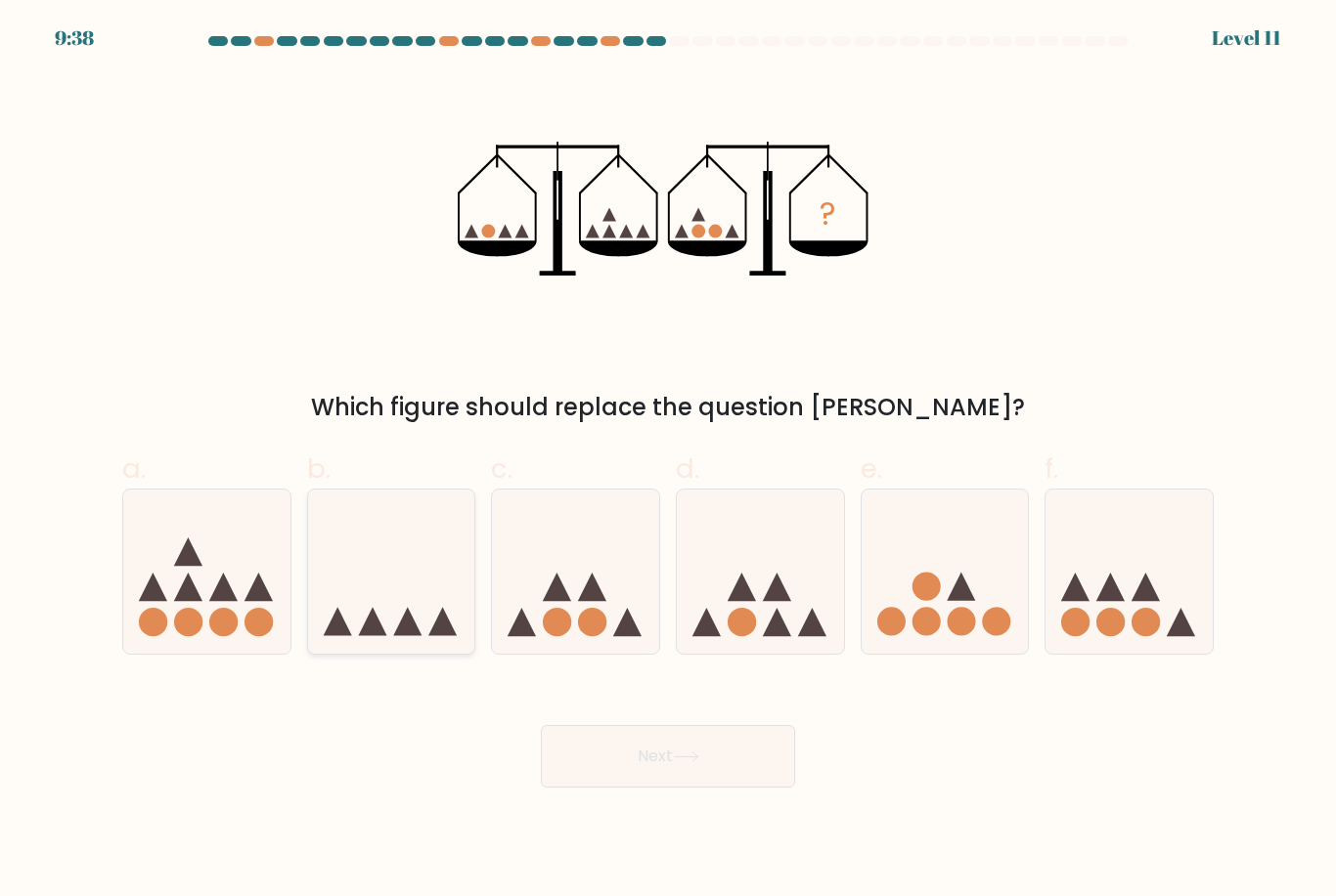
click at [342, 616] on icon at bounding box center [391, 571] width 167 height 138
click at [668, 461] on input "b." at bounding box center [668, 454] width 1 height 13
radio input "true"
click at [638, 779] on button "Next" at bounding box center [668, 756] width 254 height 63
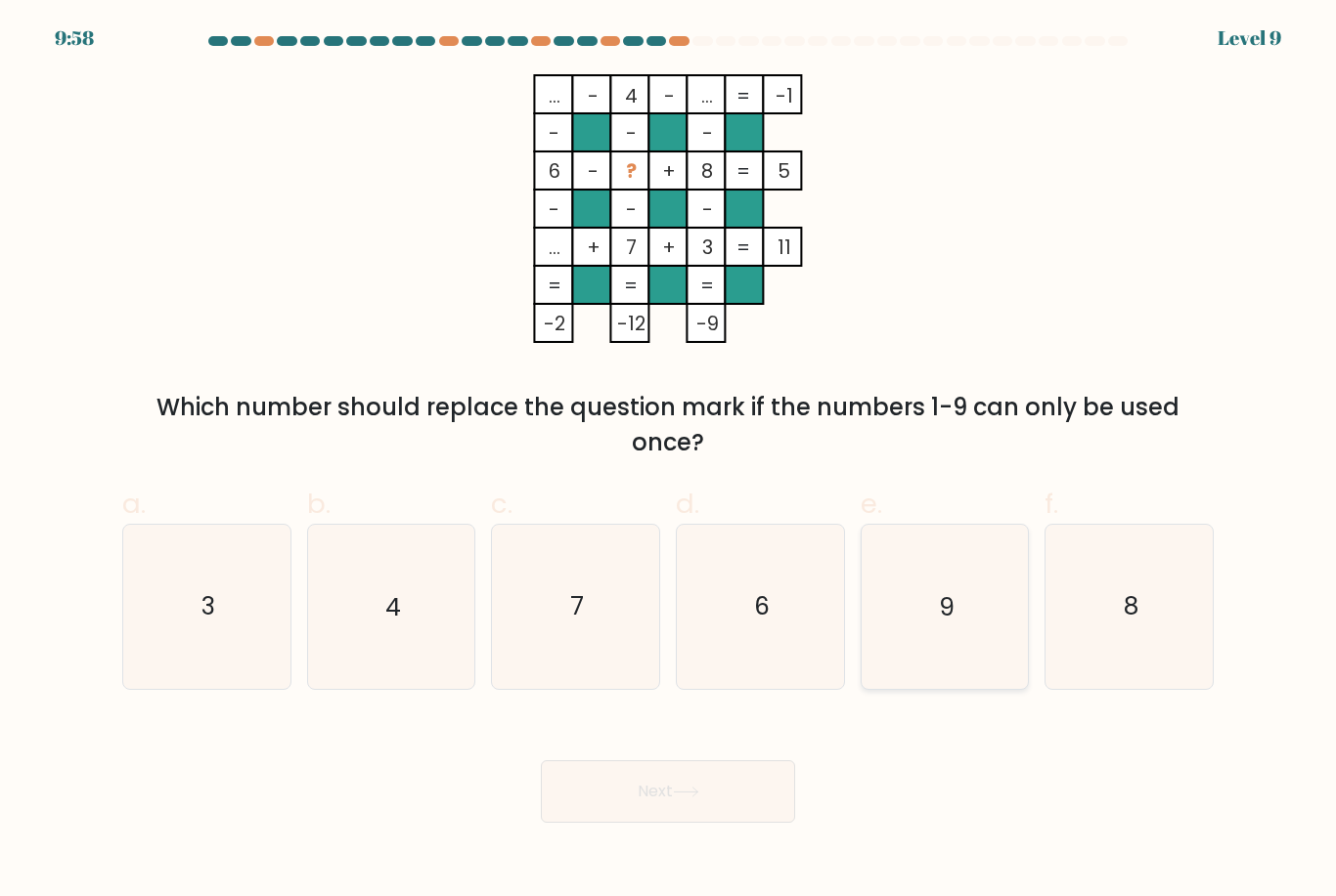
click at [923, 616] on icon "9" at bounding box center [943, 606] width 163 height 163
click at [668, 461] on input "e. 9" at bounding box center [668, 454] width 1 height 13
radio input "true"
click at [674, 802] on button "Next" at bounding box center [668, 791] width 254 height 63
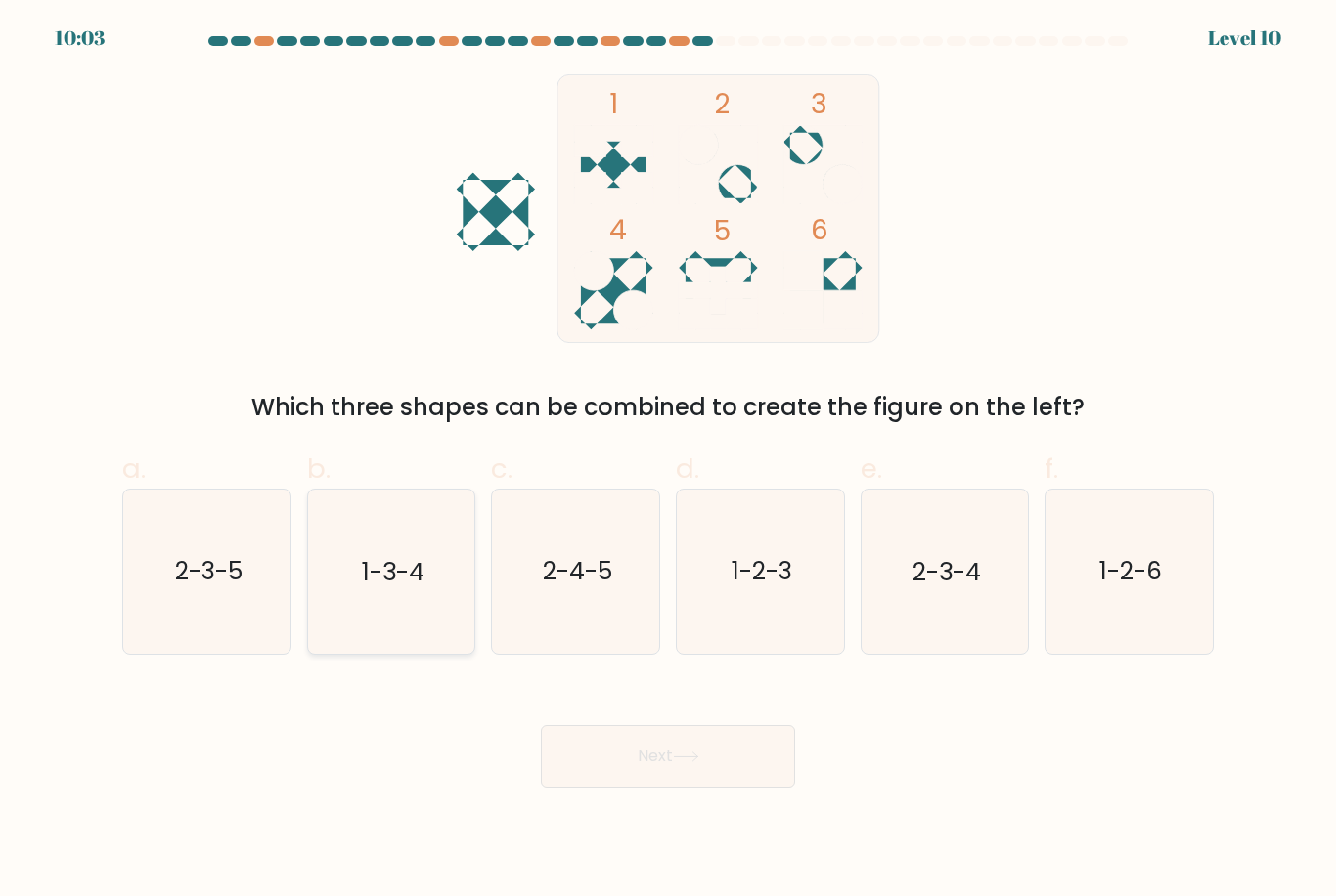
click at [410, 589] on text "1-3-4" at bounding box center [393, 572] width 63 height 34
click at [668, 461] on input "b. 1-3-4" at bounding box center [668, 454] width 1 height 13
radio input "true"
click at [637, 768] on button "Next" at bounding box center [668, 756] width 254 height 63
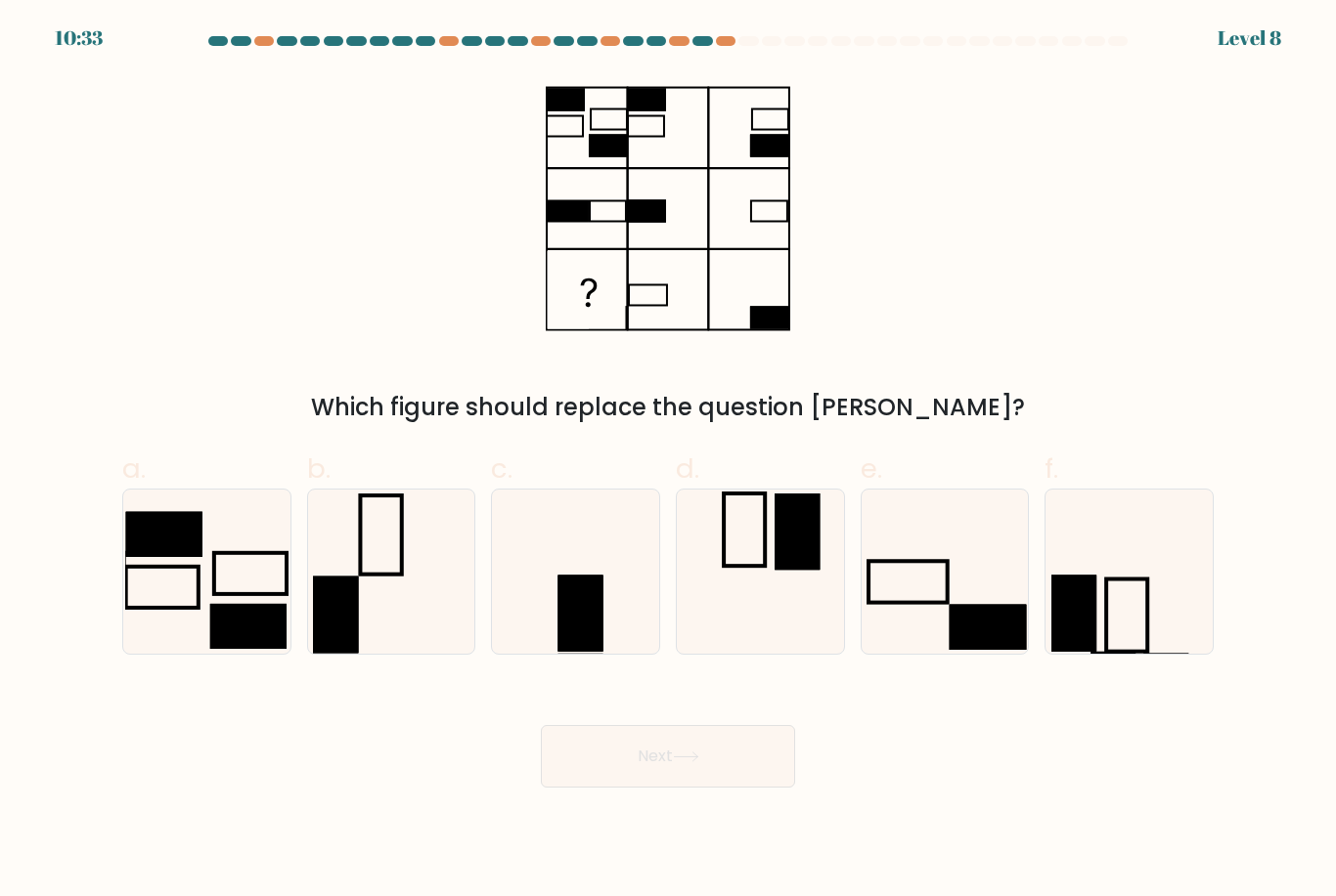
click at [1329, 788] on form at bounding box center [668, 412] width 1336 height 752
click at [1147, 601] on rect at bounding box center [1126, 615] width 41 height 72
click at [668, 461] on input "f." at bounding box center [668, 454] width 1 height 13
radio input "true"
click at [672, 825] on body "10:28 Level 8" at bounding box center [668, 448] width 1336 height 896
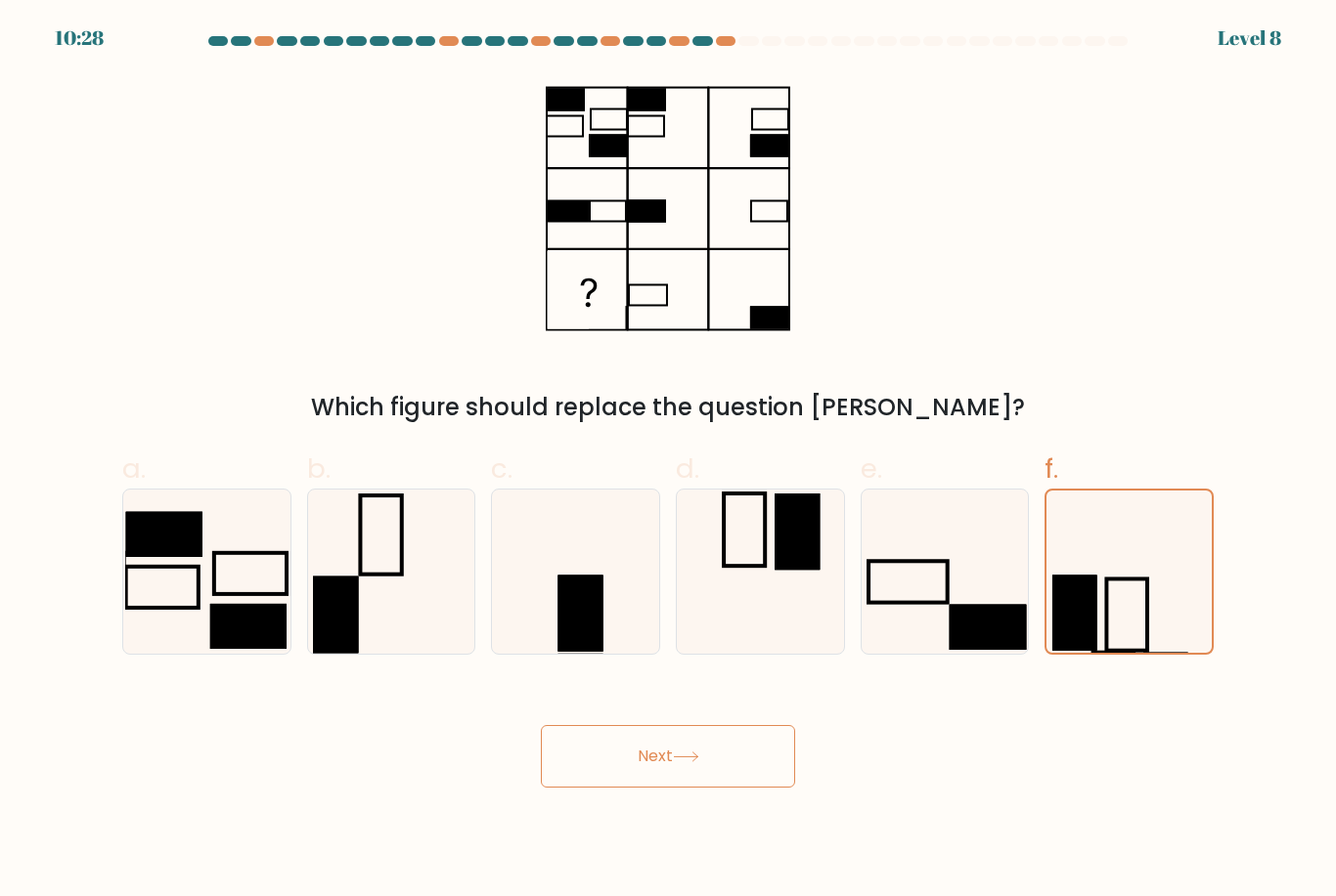
click at [686, 762] on icon at bounding box center [685, 757] width 26 height 11
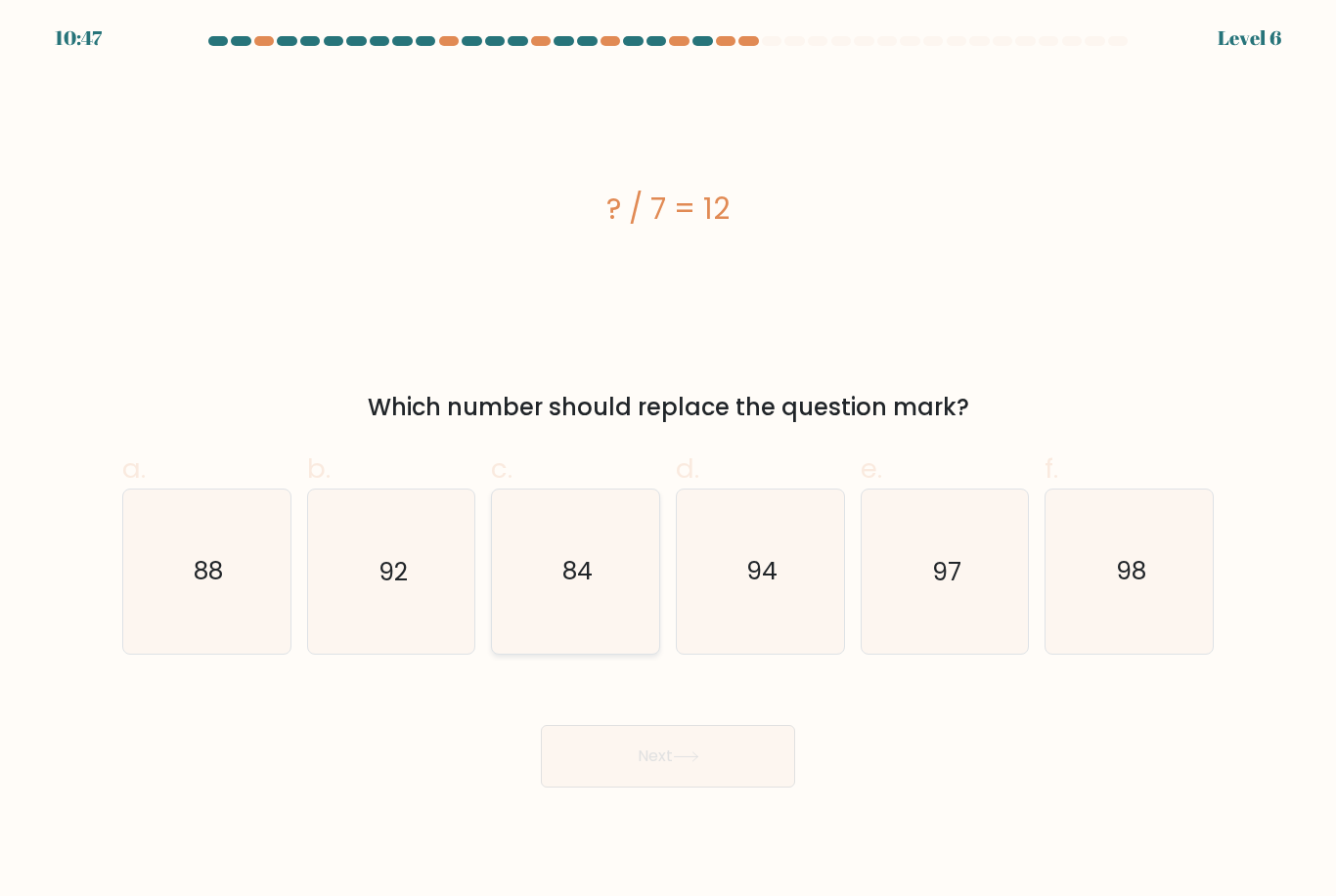
click at [562, 653] on icon "84" at bounding box center [575, 570] width 163 height 163
click at [668, 461] on input "c. 84" at bounding box center [668, 454] width 1 height 13
radio input "true"
click at [654, 763] on button "Next" at bounding box center [668, 756] width 254 height 63
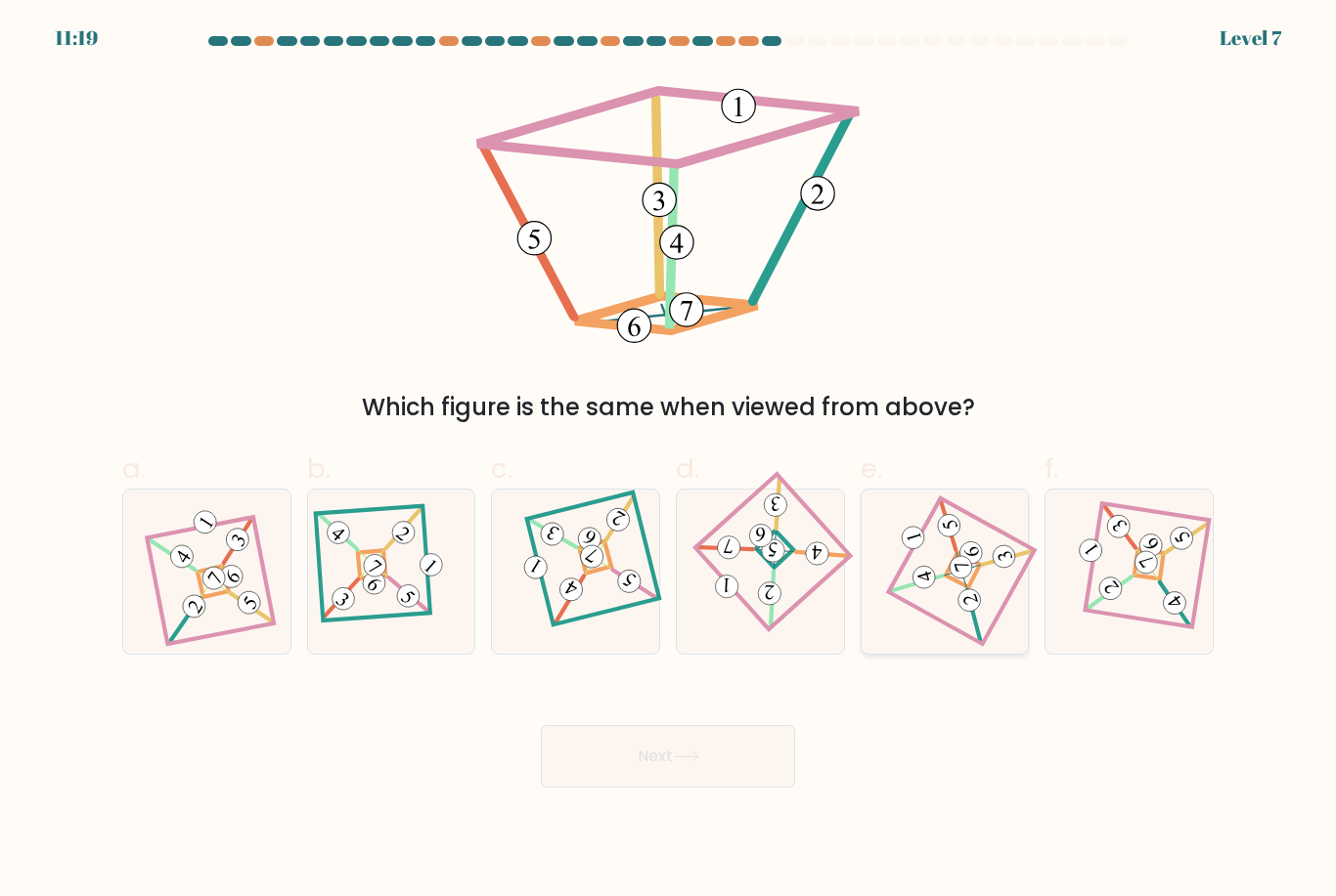
click at [955, 620] on icon at bounding box center [945, 571] width 112 height 131
click at [668, 461] on input "e." at bounding box center [668, 454] width 1 height 13
radio input "true"
click at [741, 774] on button "Next" at bounding box center [668, 756] width 254 height 63
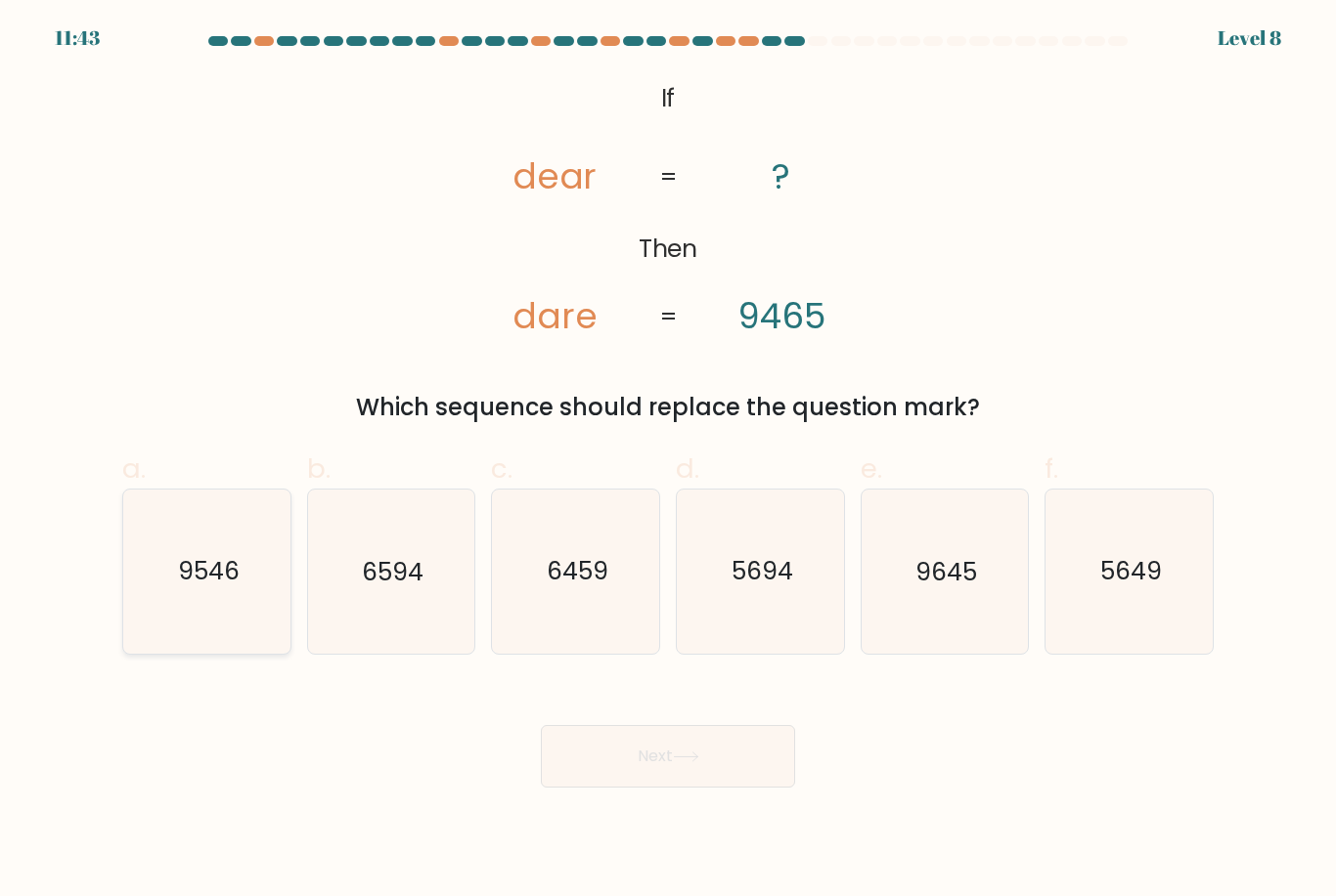
click at [152, 547] on icon "9546" at bounding box center [206, 570] width 163 height 163
click at [668, 461] on input "a. 9546" at bounding box center [668, 454] width 1 height 13
radio input "true"
click at [711, 781] on button "Next" at bounding box center [668, 756] width 254 height 63
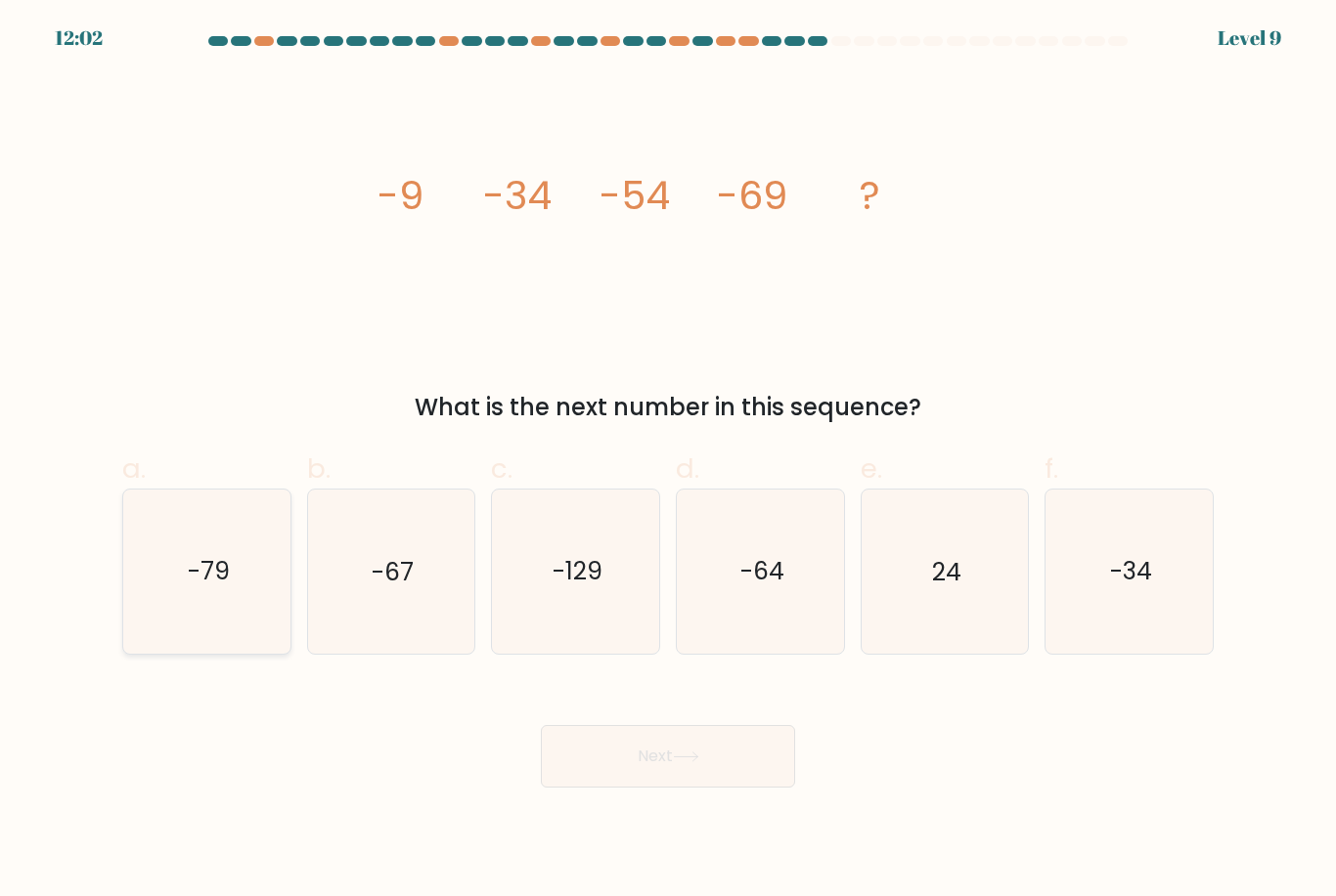
click at [190, 588] on text "-79" at bounding box center [208, 572] width 42 height 34
click at [668, 461] on input "a. -79" at bounding box center [668, 454] width 1 height 13
radio input "true"
click at [659, 772] on button "Next" at bounding box center [668, 756] width 254 height 63
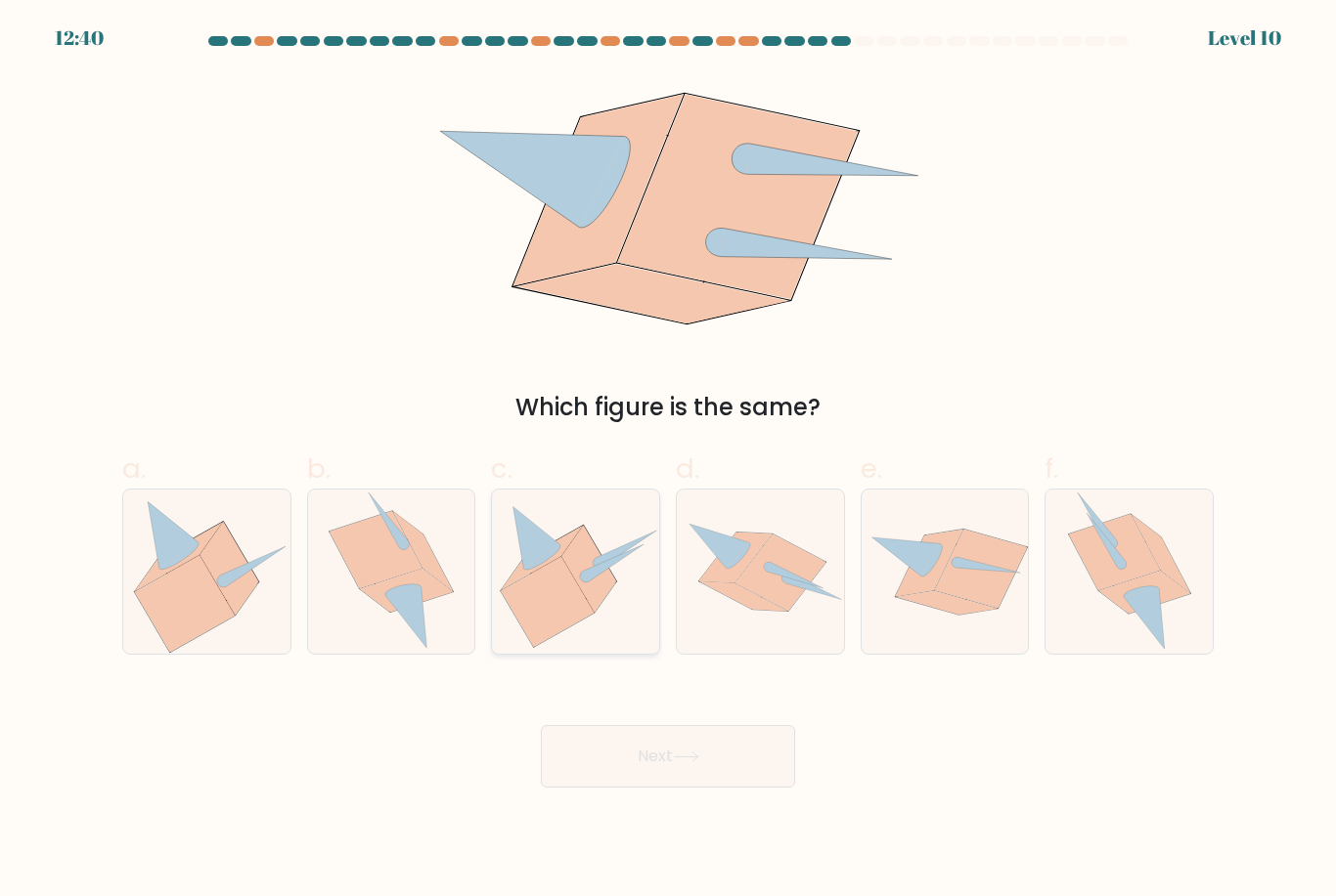
click at [631, 607] on icon at bounding box center [575, 571] width 167 height 152
click at [668, 461] on input "c." at bounding box center [668, 454] width 1 height 13
radio input "true"
click at [749, 784] on button "Next" at bounding box center [668, 756] width 254 height 63
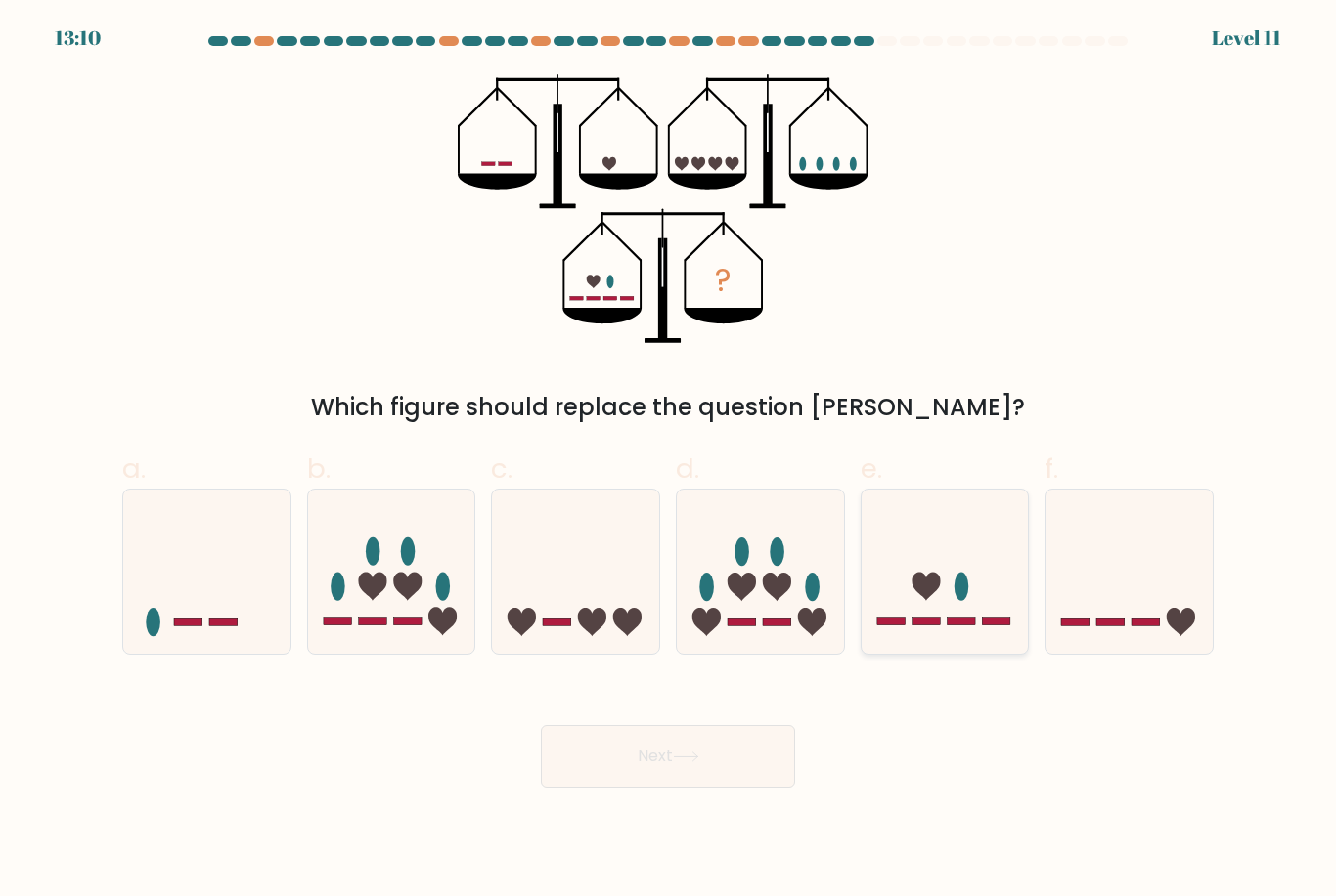
click at [989, 609] on icon at bounding box center [944, 571] width 167 height 138
click at [668, 461] on input "e." at bounding box center [668, 454] width 1 height 13
radio input "true"
click at [734, 783] on button "Next" at bounding box center [668, 756] width 254 height 63
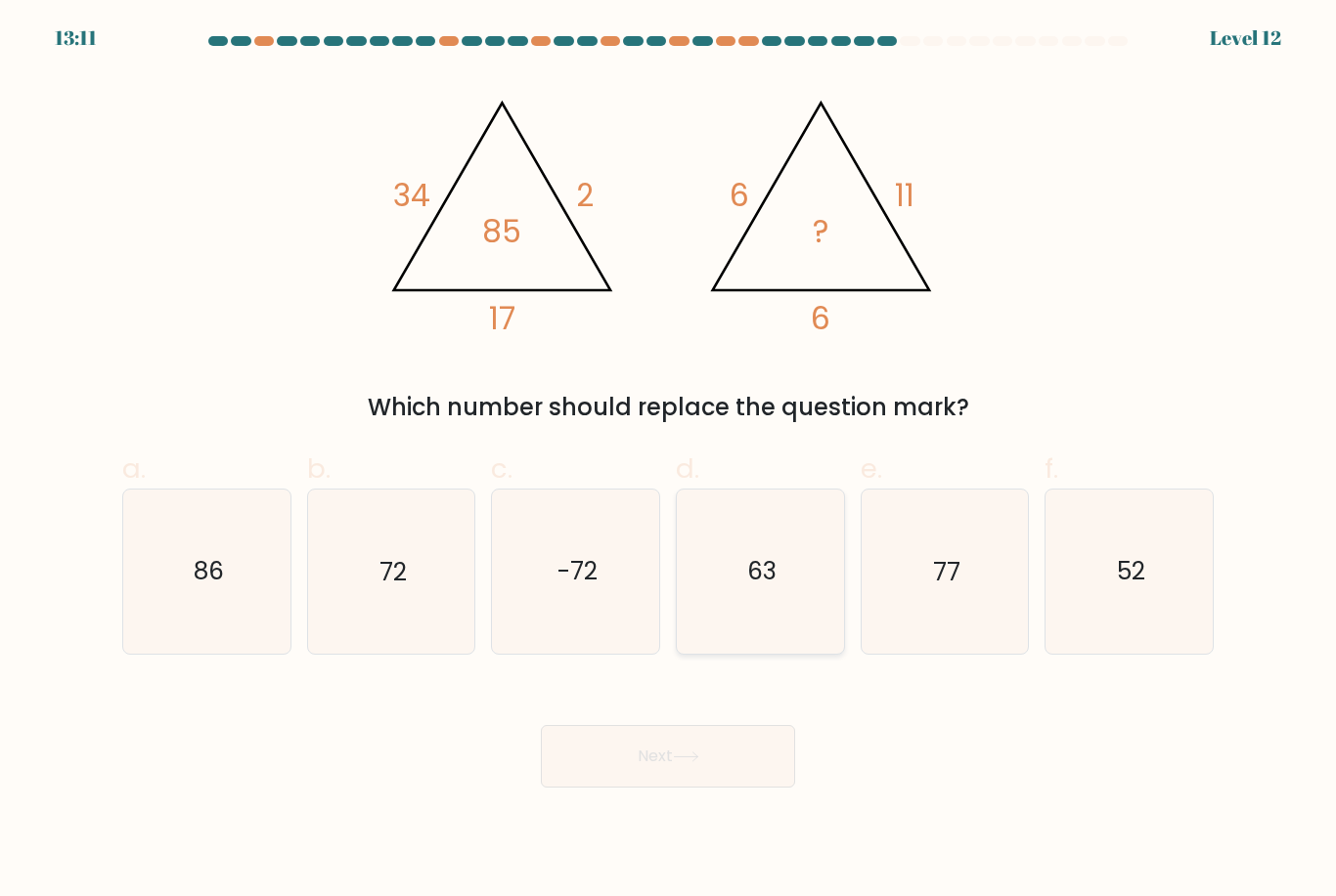
click at [822, 619] on icon "63" at bounding box center [759, 570] width 163 height 163
click at [668, 461] on input "d. 63" at bounding box center [668, 454] width 1 height 13
radio input "true"
click at [794, 758] on button "Next" at bounding box center [668, 756] width 254 height 63
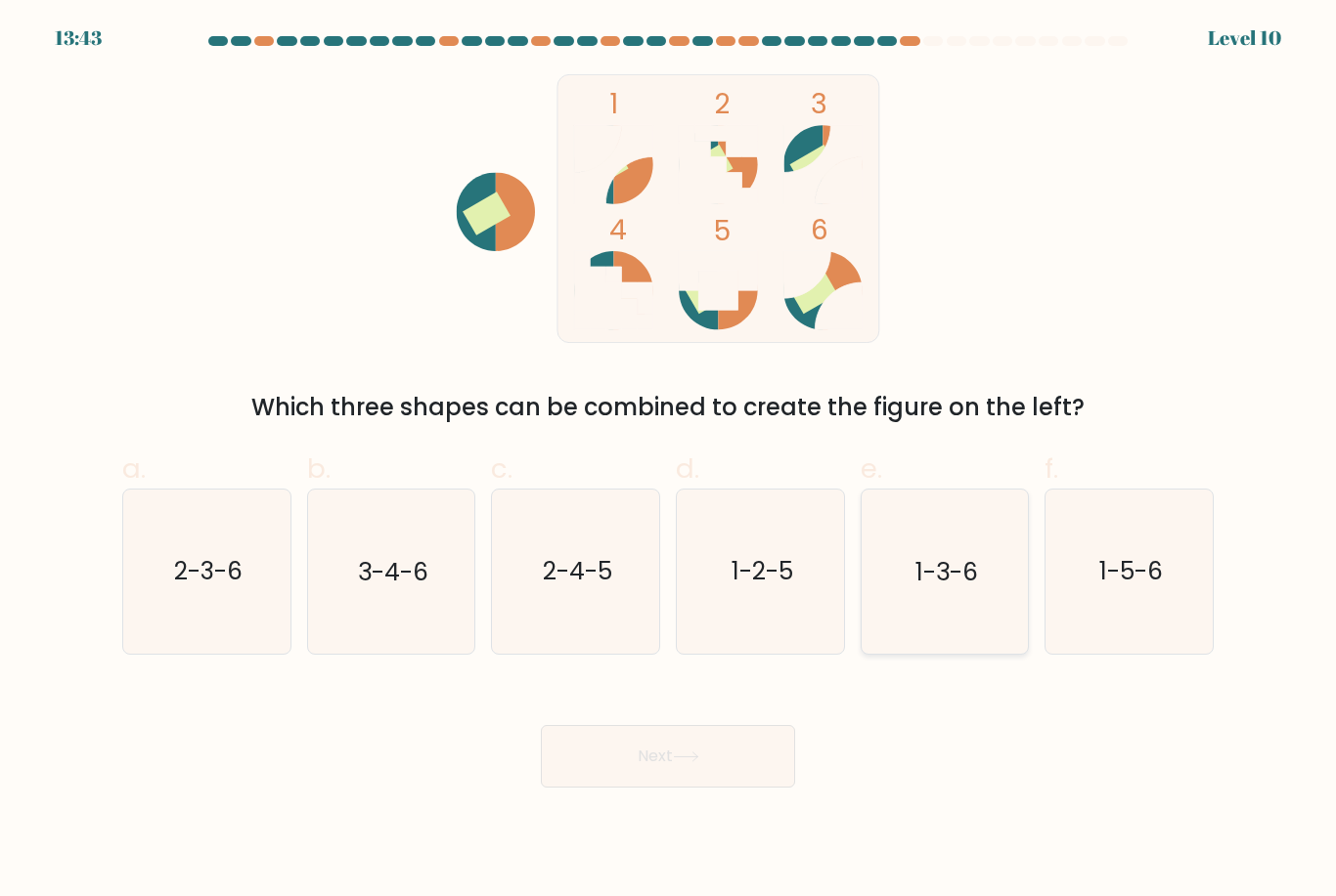
click at [900, 617] on icon "1-3-6" at bounding box center [943, 570] width 163 height 163
click at [668, 461] on input "e. 1-3-6" at bounding box center [668, 454] width 1 height 13
radio input "true"
click at [720, 788] on button "Next" at bounding box center [668, 756] width 254 height 63
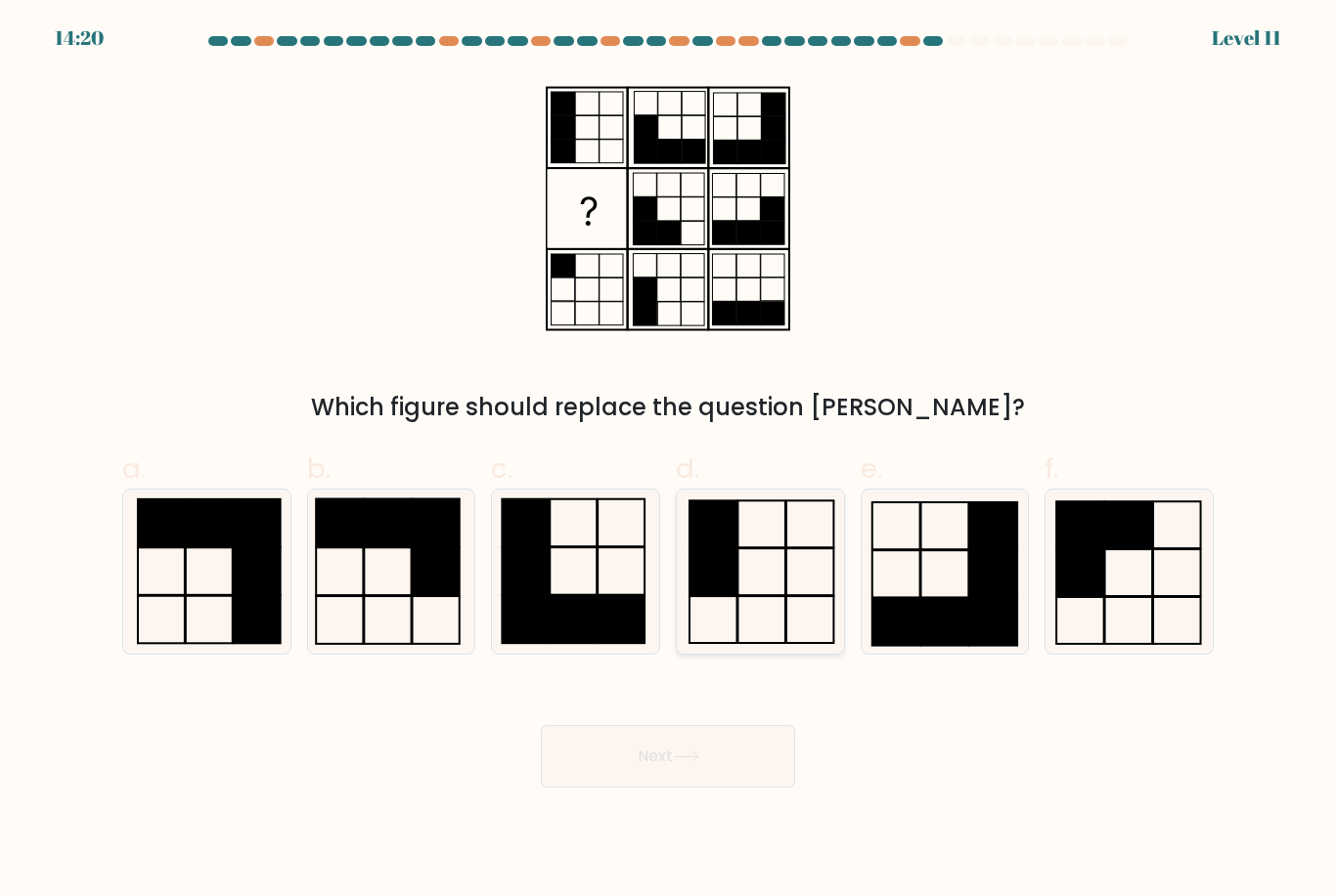
click at [731, 622] on icon at bounding box center [759, 570] width 163 height 163
click at [668, 461] on input "d." at bounding box center [668, 454] width 1 height 13
radio input "true"
click at [728, 776] on button "Next" at bounding box center [668, 756] width 254 height 63
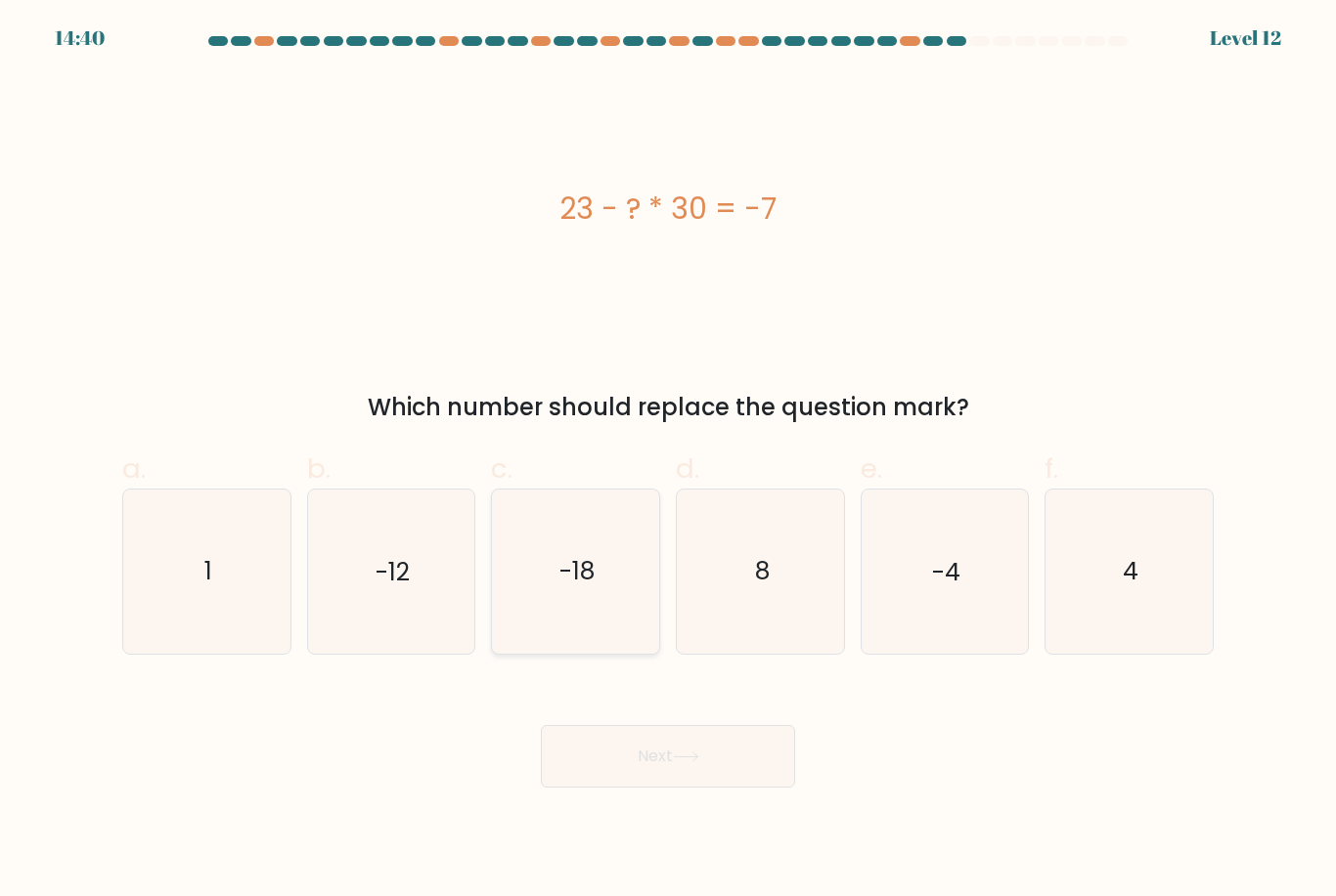
click at [608, 648] on icon "-18" at bounding box center [575, 570] width 163 height 163
click at [668, 461] on input "c. -18" at bounding box center [668, 454] width 1 height 13
radio input "true"
click at [721, 786] on button "Next" at bounding box center [668, 756] width 254 height 63
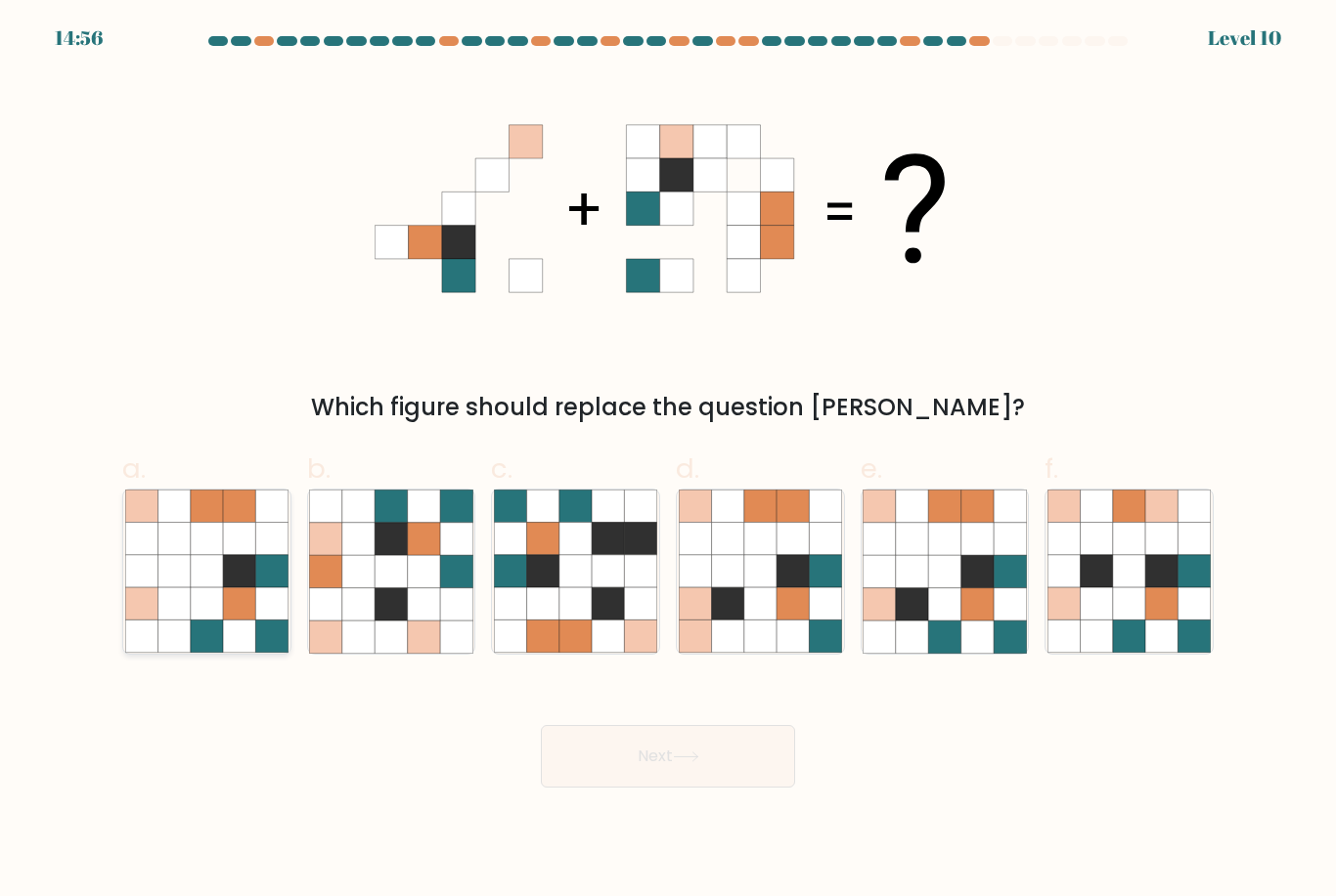
click at [289, 625] on icon at bounding box center [206, 570] width 163 height 163
click at [668, 461] on input "a." at bounding box center [668, 454] width 1 height 13
radio input "true"
click at [630, 783] on button "Next" at bounding box center [668, 756] width 254 height 63
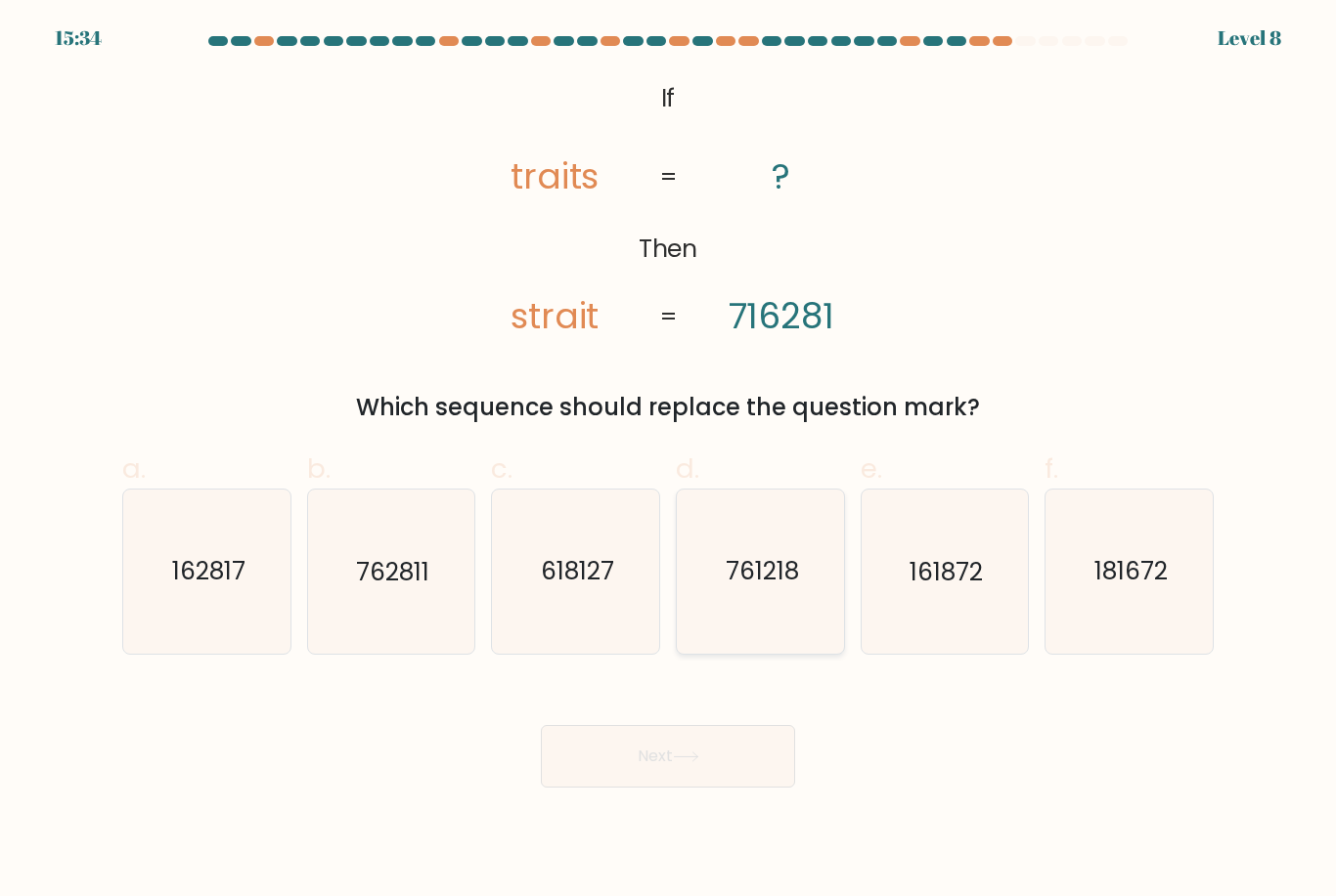
click at [690, 596] on icon "761218" at bounding box center [759, 570] width 163 height 163
click at [668, 461] on input "d. 761218" at bounding box center [668, 454] width 1 height 13
radio input "true"
click at [691, 763] on button "Next" at bounding box center [668, 756] width 254 height 63
